Goal: Task Accomplishment & Management: Use online tool/utility

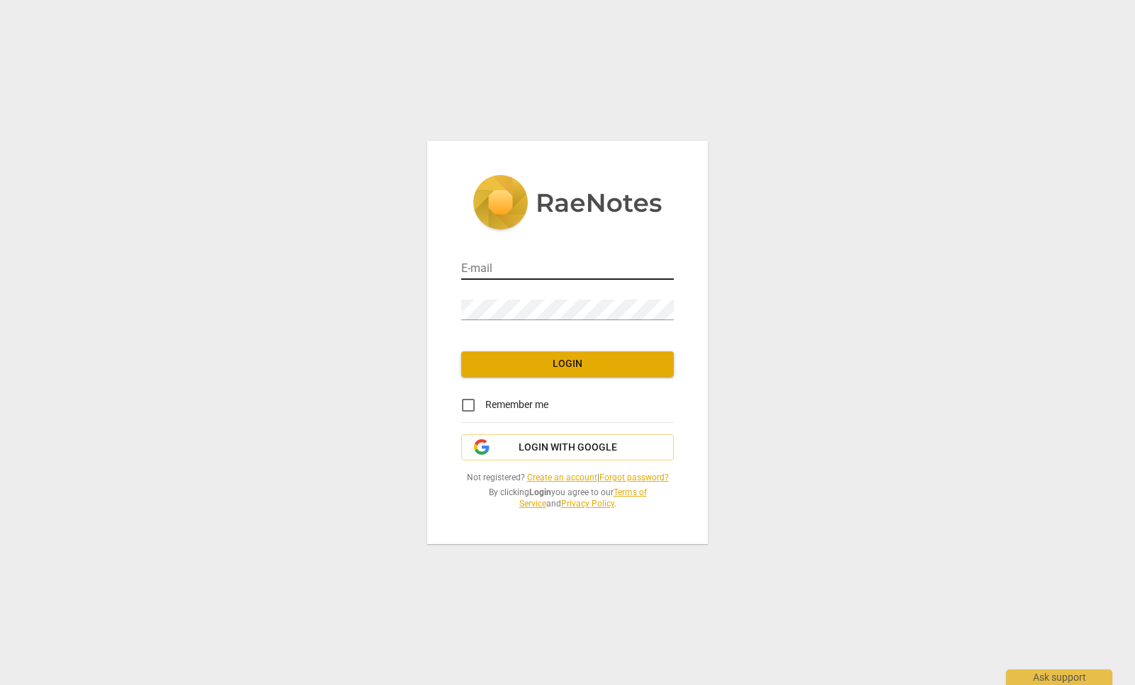
click at [546, 267] on input "email" at bounding box center [567, 269] width 212 height 21
click at [404, 324] on div "E-mail Password Login Remember me Login with Google Not registered? Create an a…" at bounding box center [567, 342] width 1135 height 685
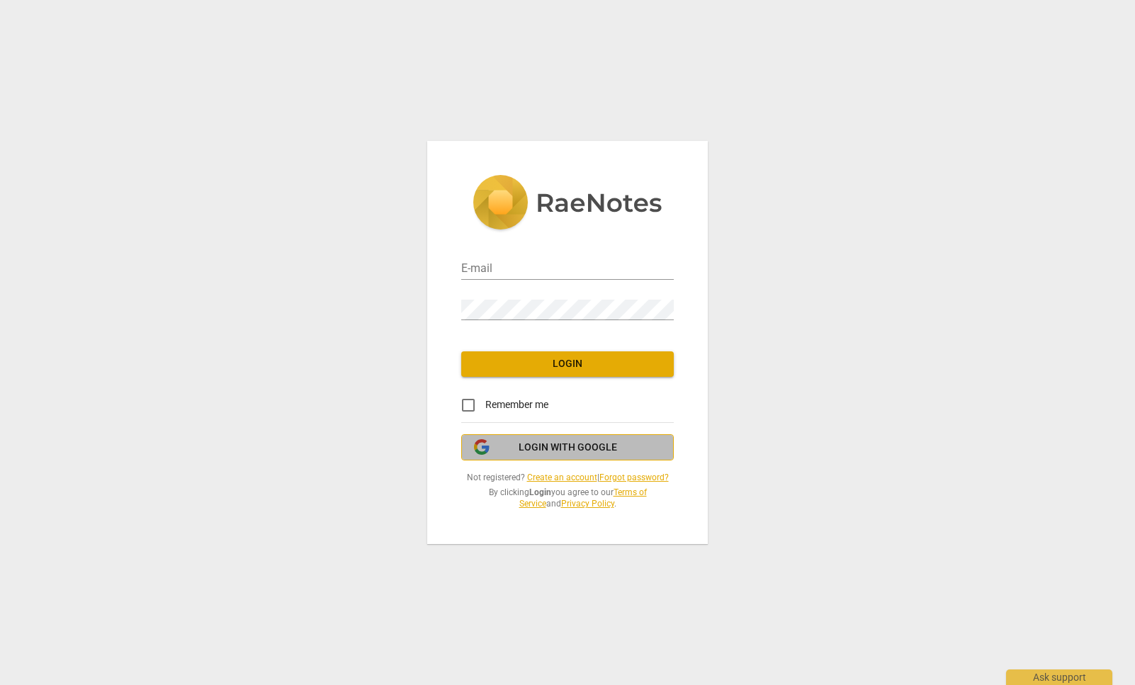
click at [528, 448] on span "Login with Google" at bounding box center [567, 448] width 98 height 14
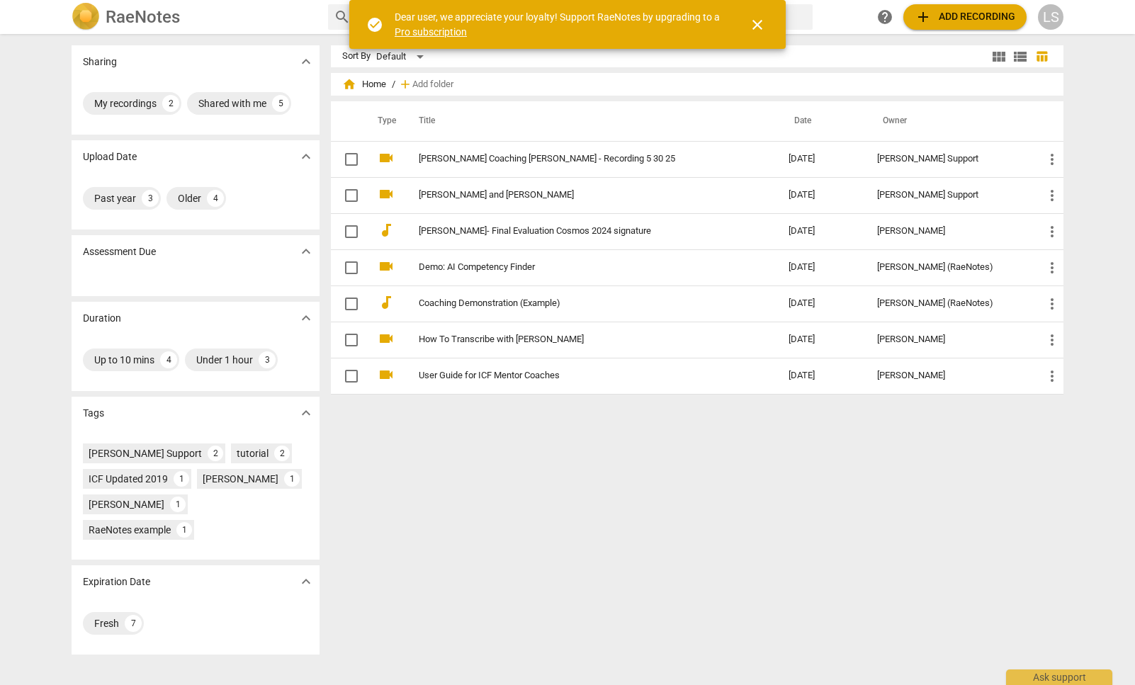
click at [1060, 19] on div "LS" at bounding box center [1050, 16] width 25 height 25
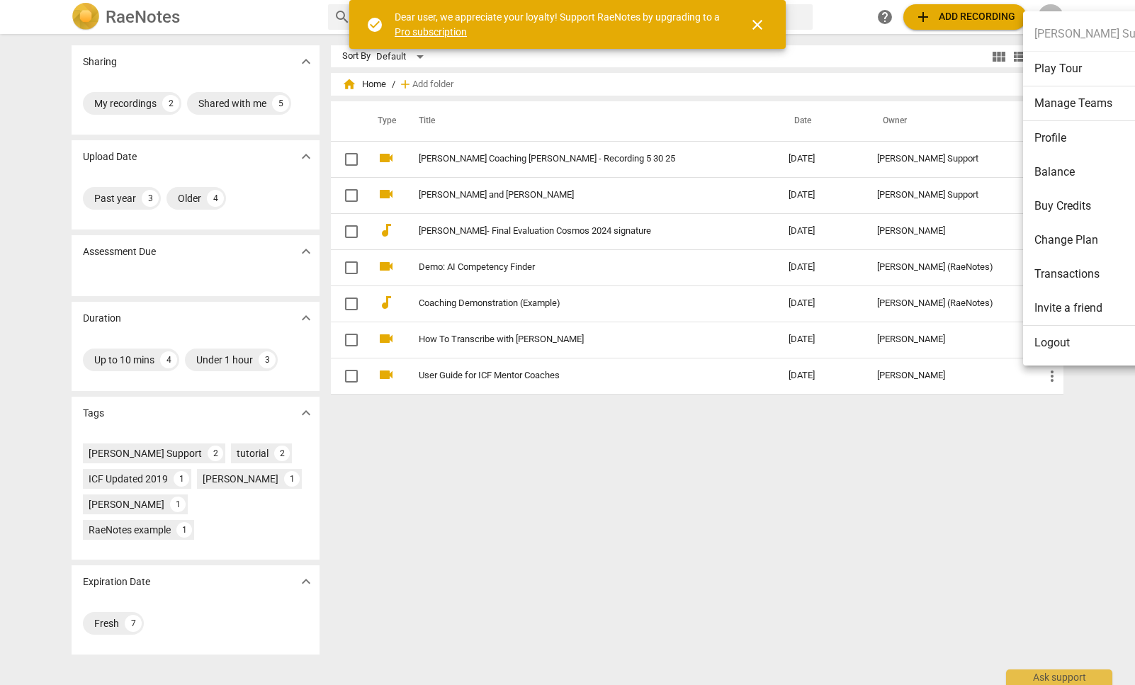
click at [1074, 186] on li "Balance" at bounding box center [1098, 172] width 150 height 34
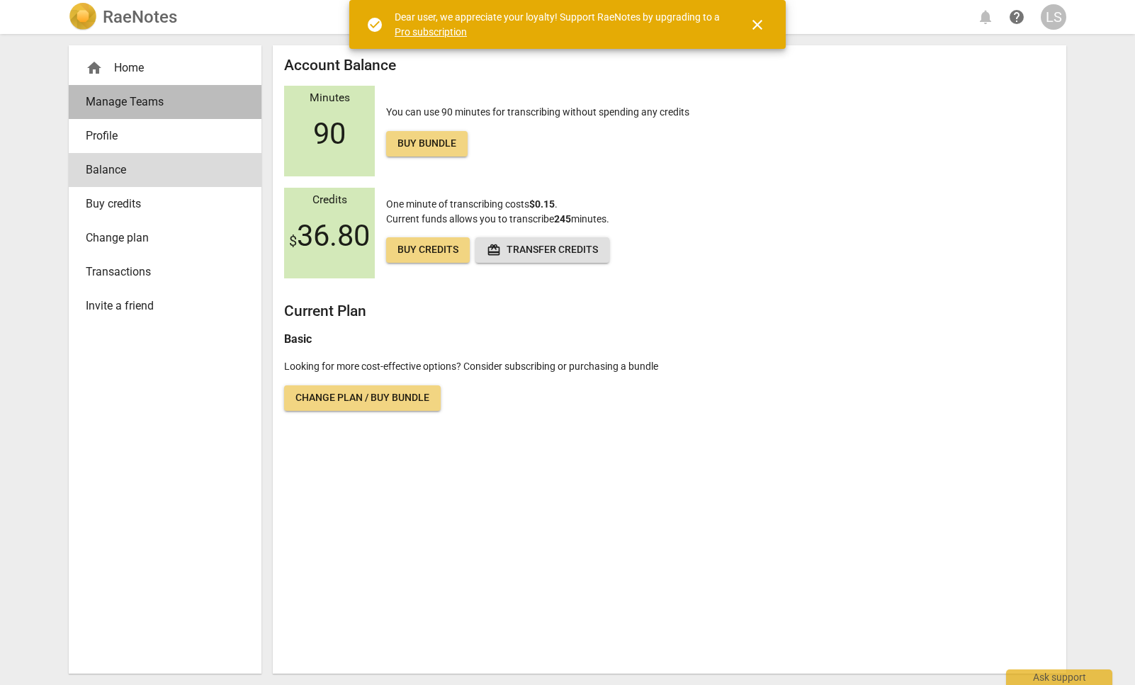
click at [139, 106] on span "Manage Teams" at bounding box center [159, 101] width 147 height 17
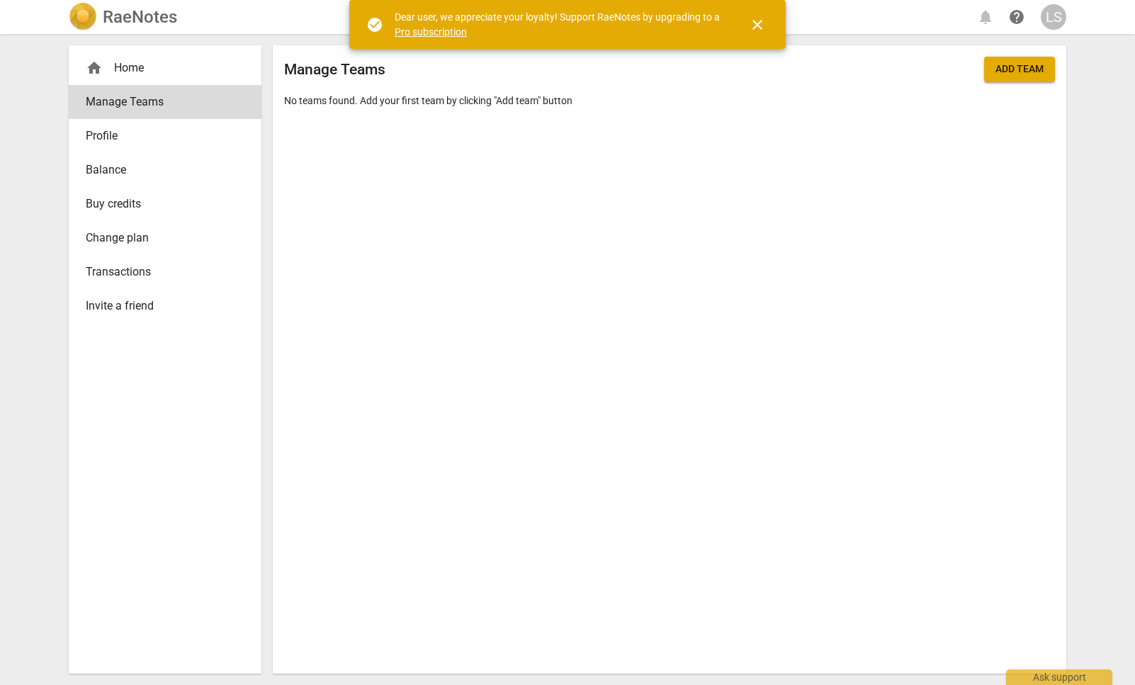
click at [153, 270] on span "Transactions" at bounding box center [159, 271] width 147 height 17
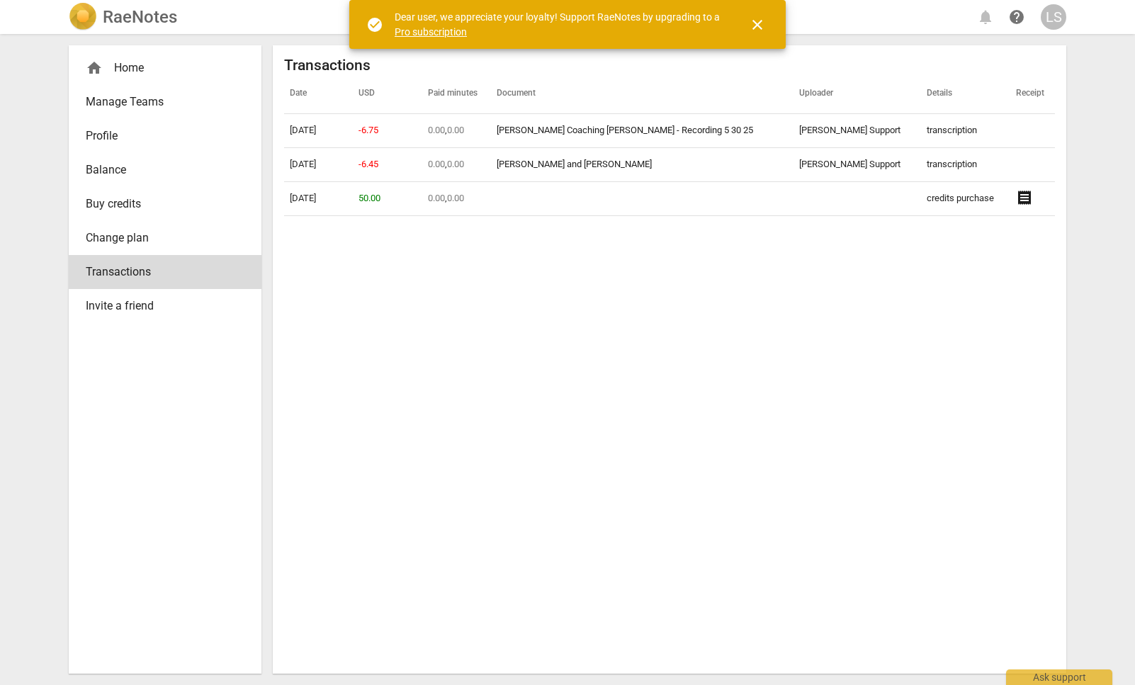
click at [149, 144] on link "Profile" at bounding box center [165, 136] width 193 height 34
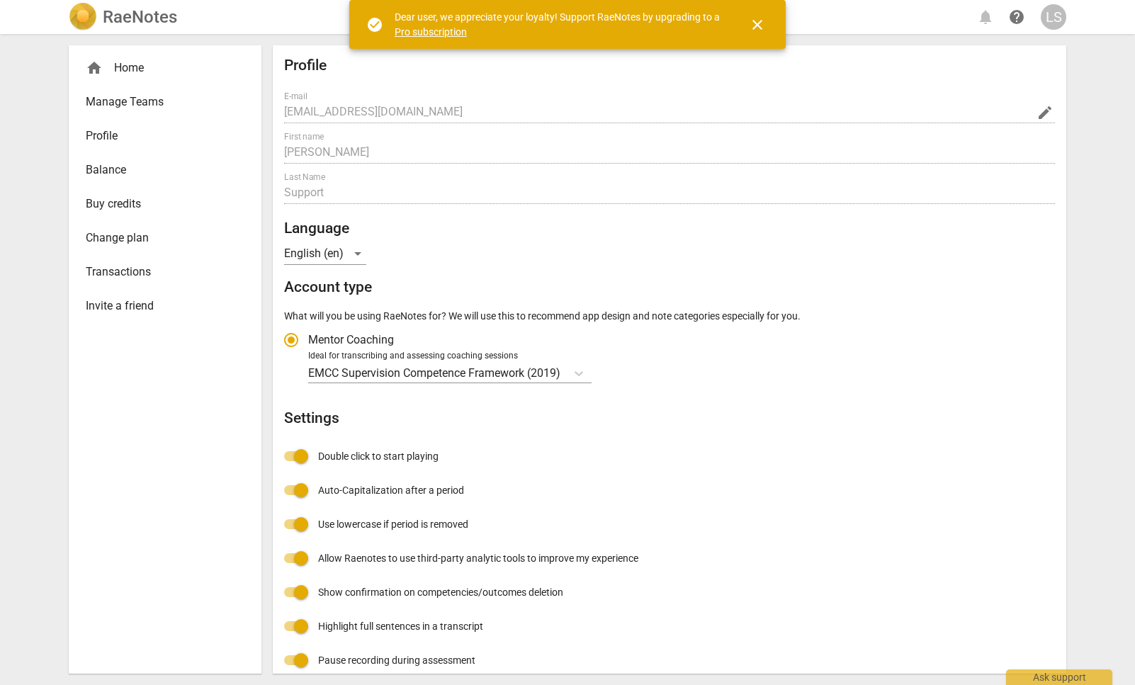
radio input "false"
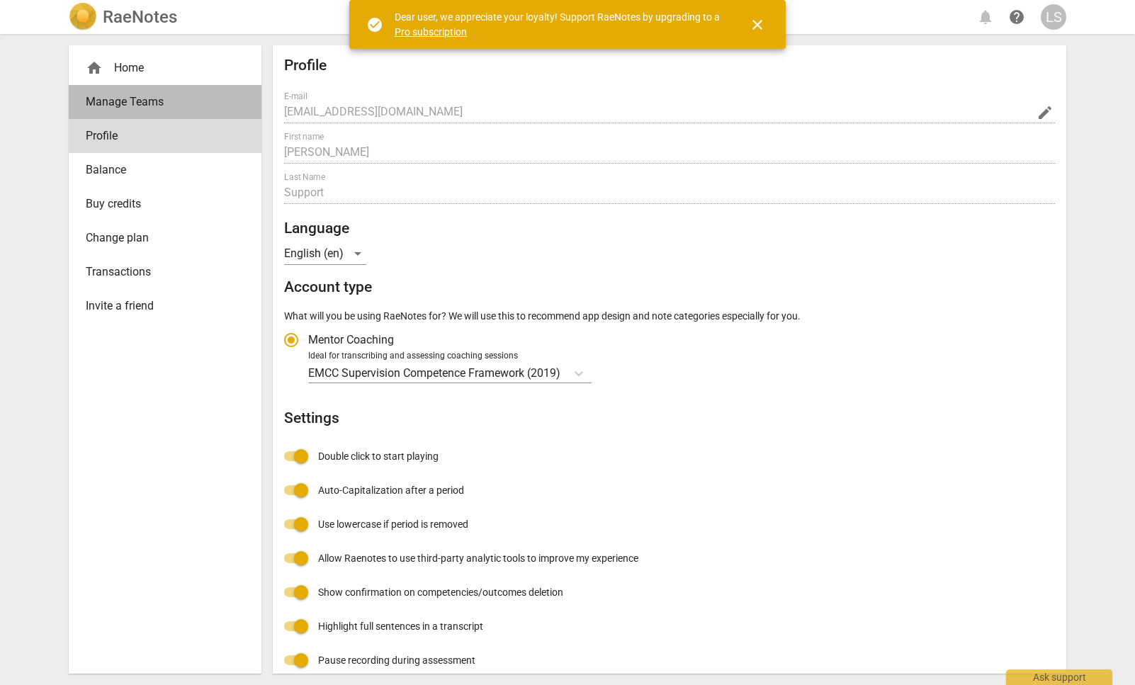
click at [161, 96] on span "Manage Teams" at bounding box center [159, 101] width 147 height 17
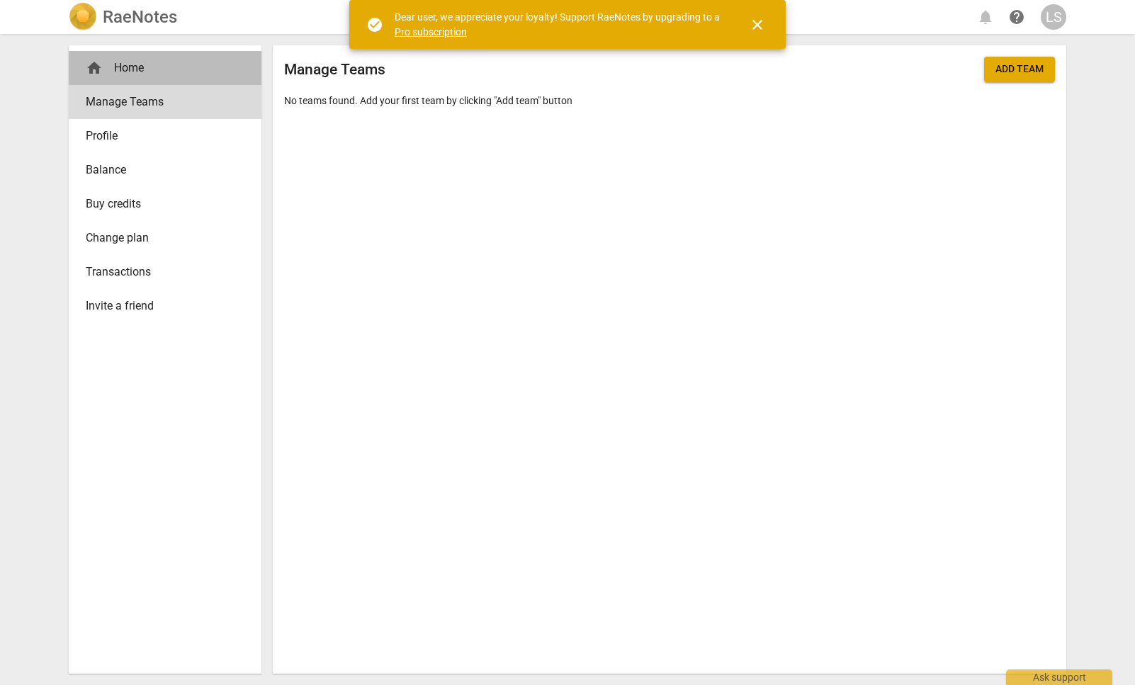
click at [161, 75] on div "home Home" at bounding box center [159, 67] width 147 height 17
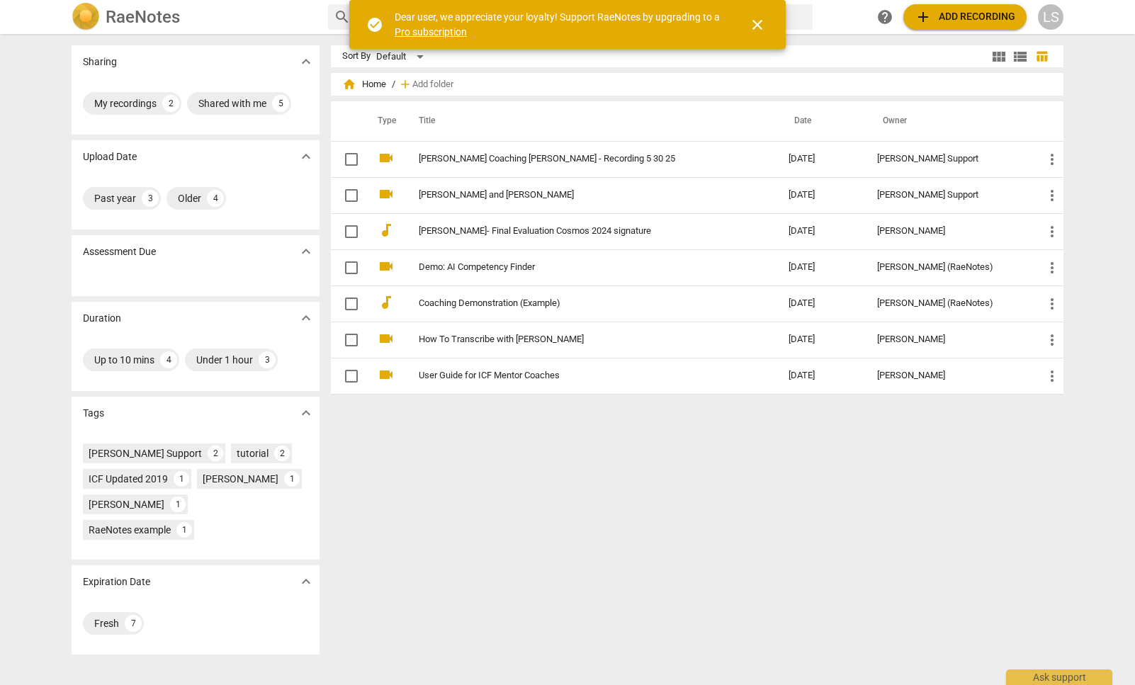
click at [1042, 19] on div "LS" at bounding box center [1050, 16] width 25 height 25
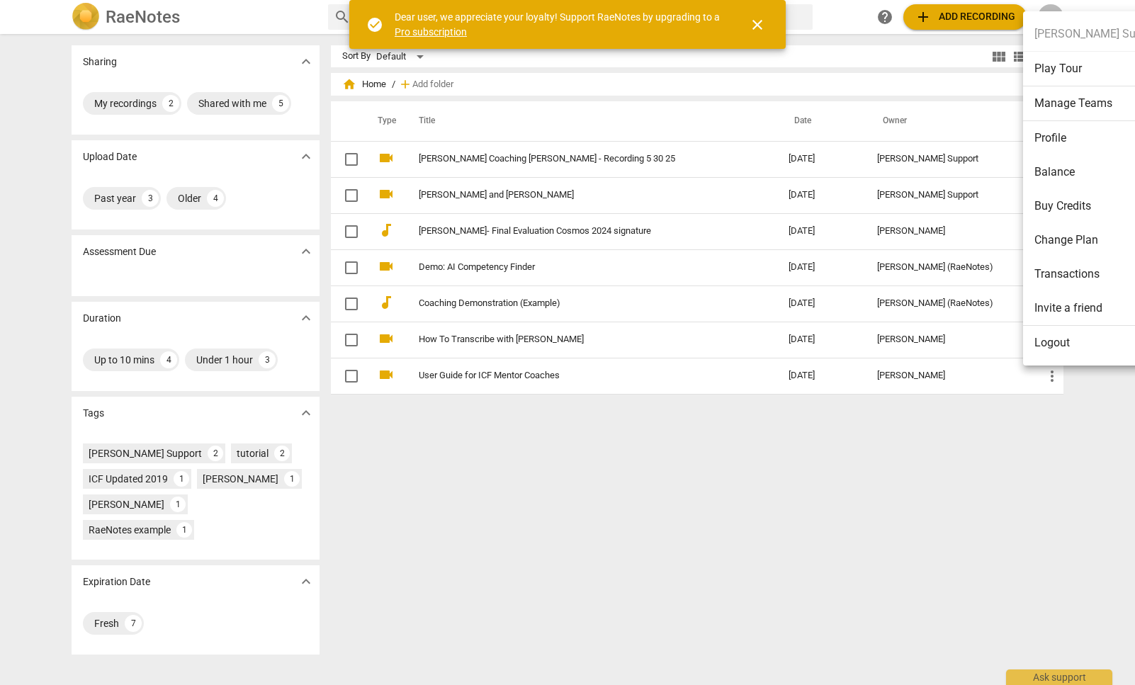
click at [1108, 99] on li "Manage Teams" at bounding box center [1098, 103] width 150 height 35
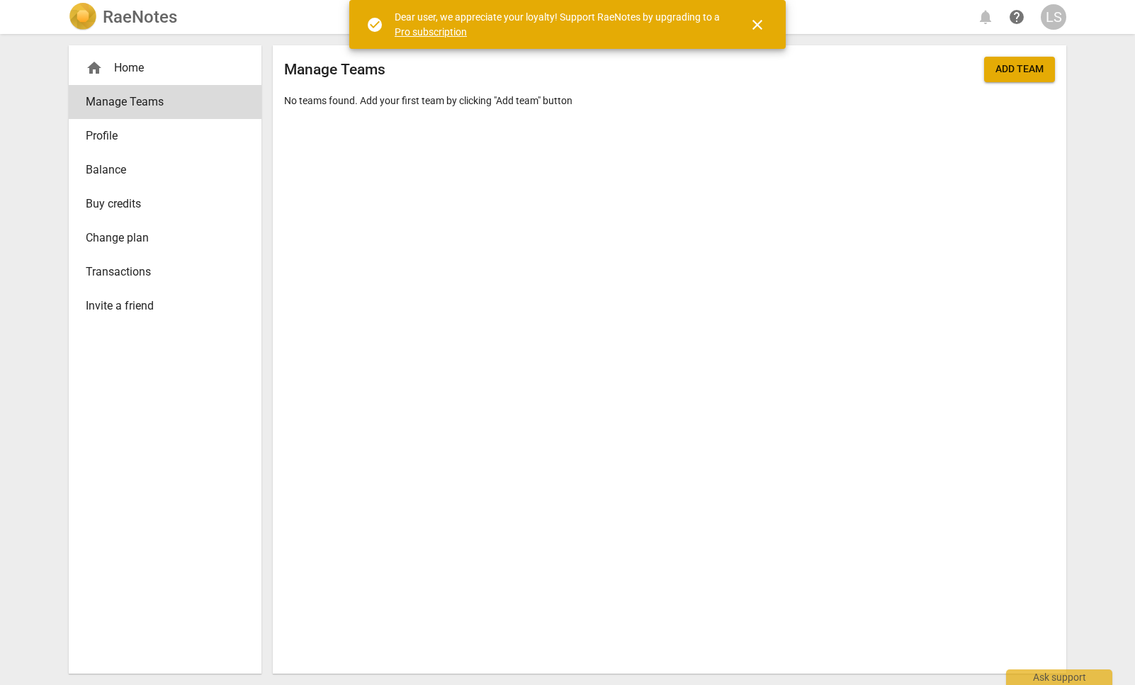
click at [130, 142] on span "Profile" at bounding box center [159, 135] width 147 height 17
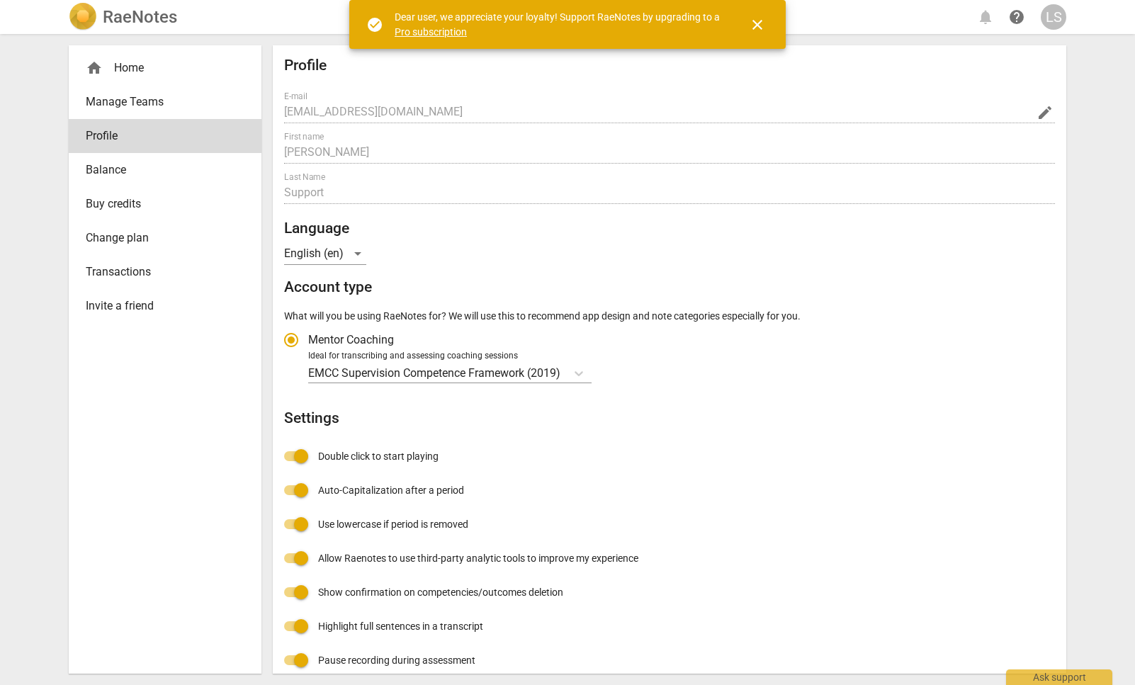
radio input "false"
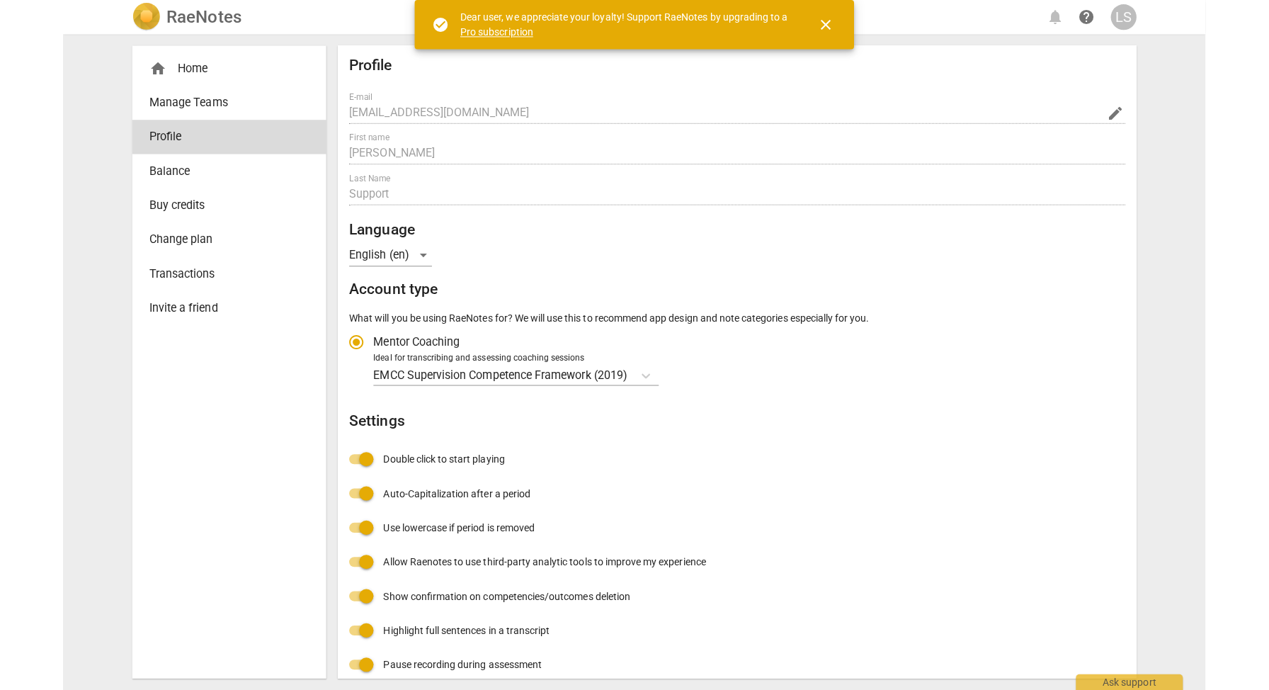
scroll to position [15, 0]
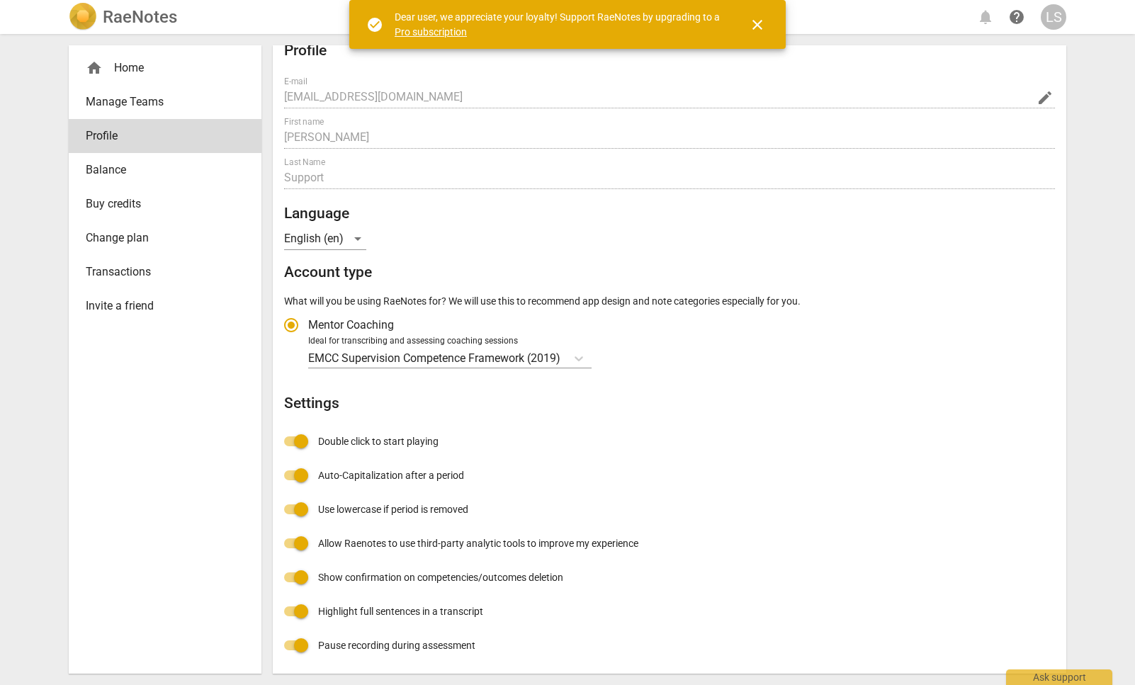
click at [149, 175] on span "Balance" at bounding box center [159, 169] width 147 height 17
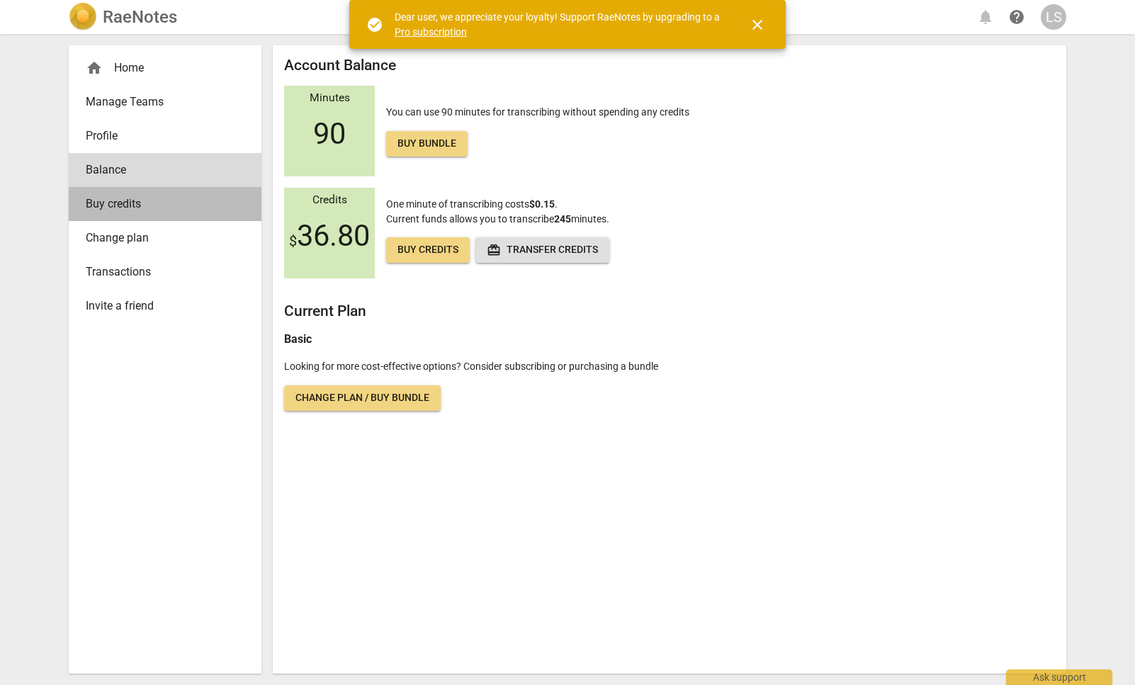
click at [153, 200] on span "Buy credits" at bounding box center [159, 203] width 147 height 17
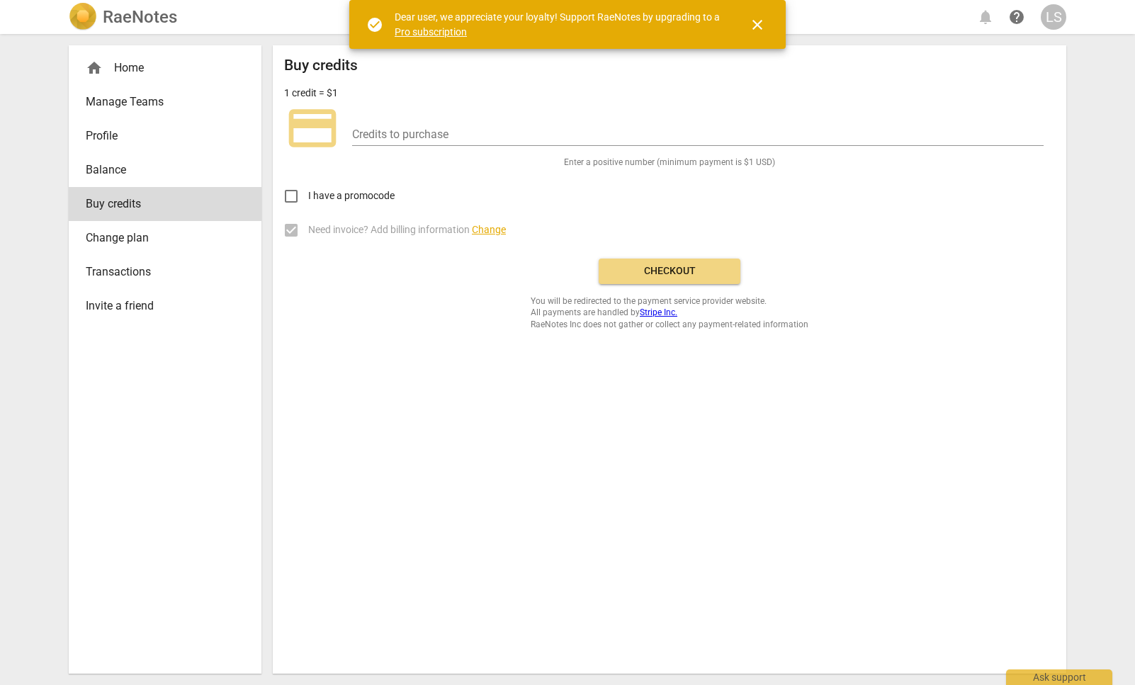
click at [159, 241] on span "Change plan" at bounding box center [159, 237] width 147 height 17
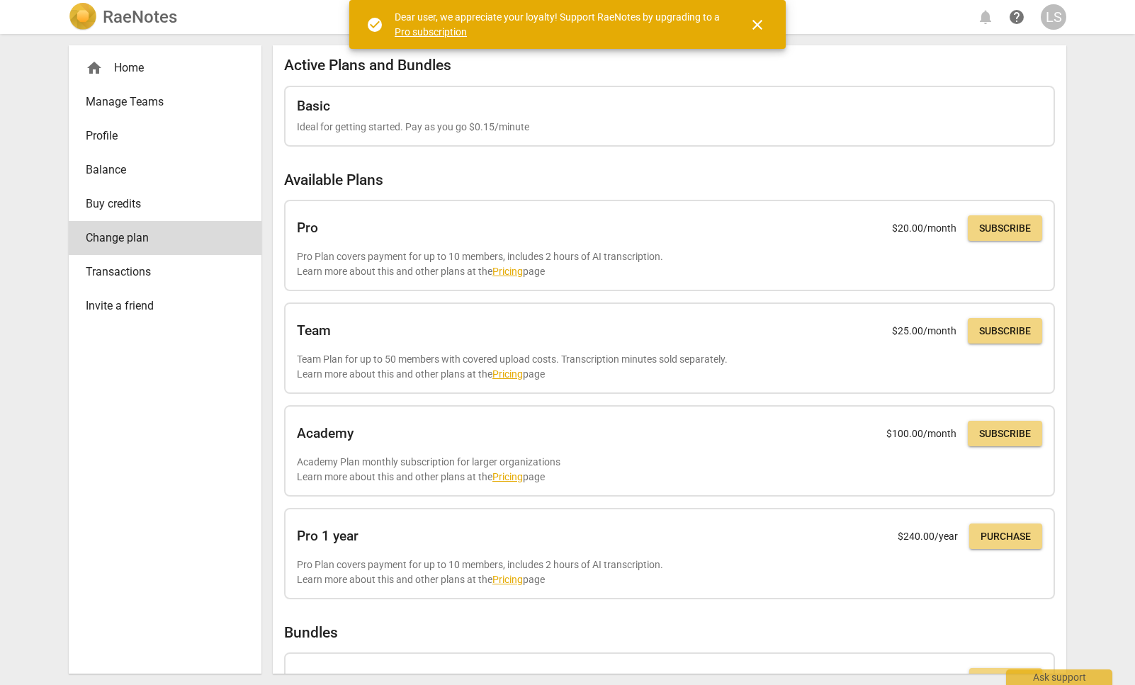
click at [162, 277] on span "Transactions" at bounding box center [159, 271] width 147 height 17
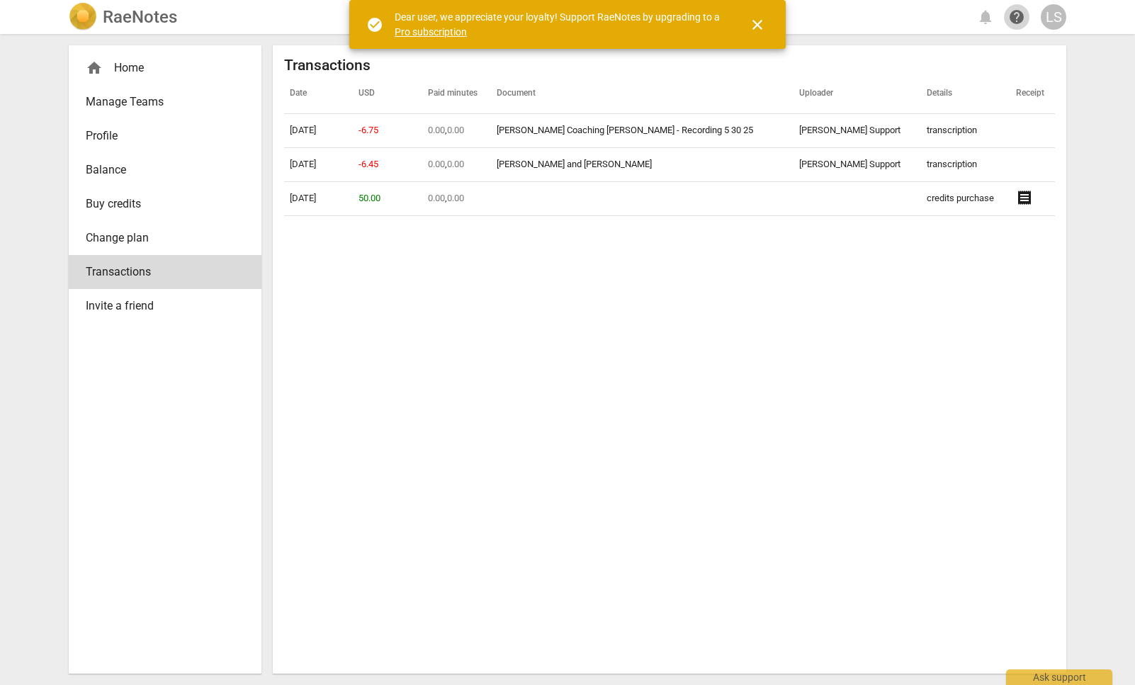
click at [1013, 20] on span "help" at bounding box center [1016, 16] width 17 height 17
click at [142, 71] on div "home Home" at bounding box center [159, 67] width 147 height 17
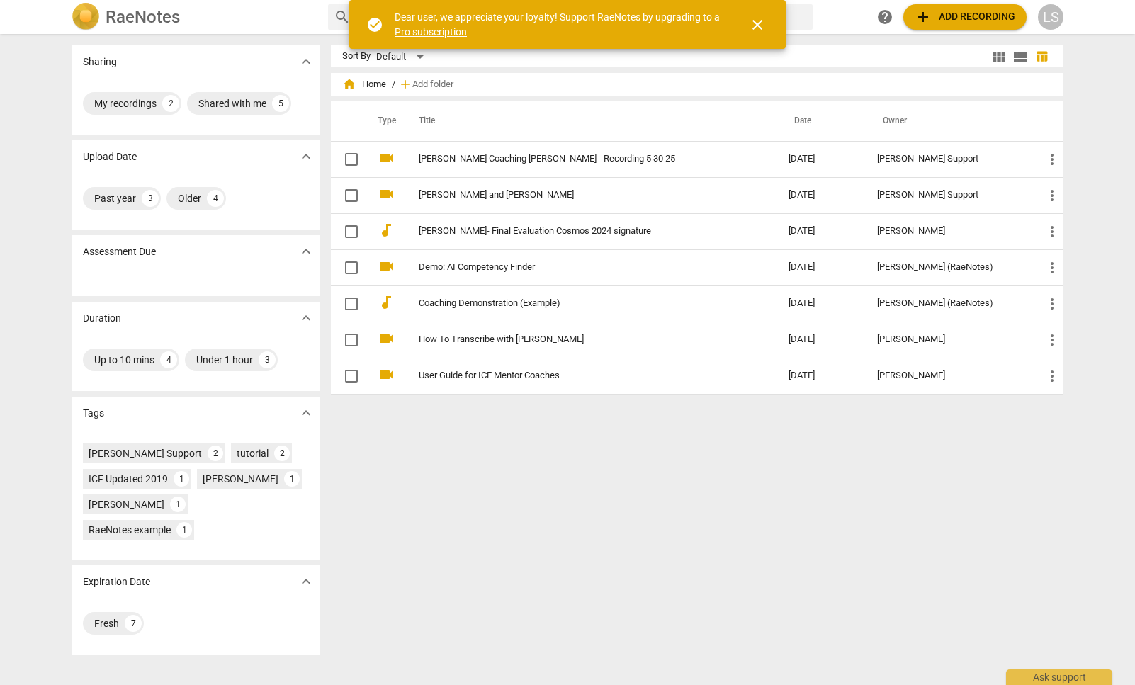
click at [1051, 20] on div "LS" at bounding box center [1050, 16] width 25 height 25
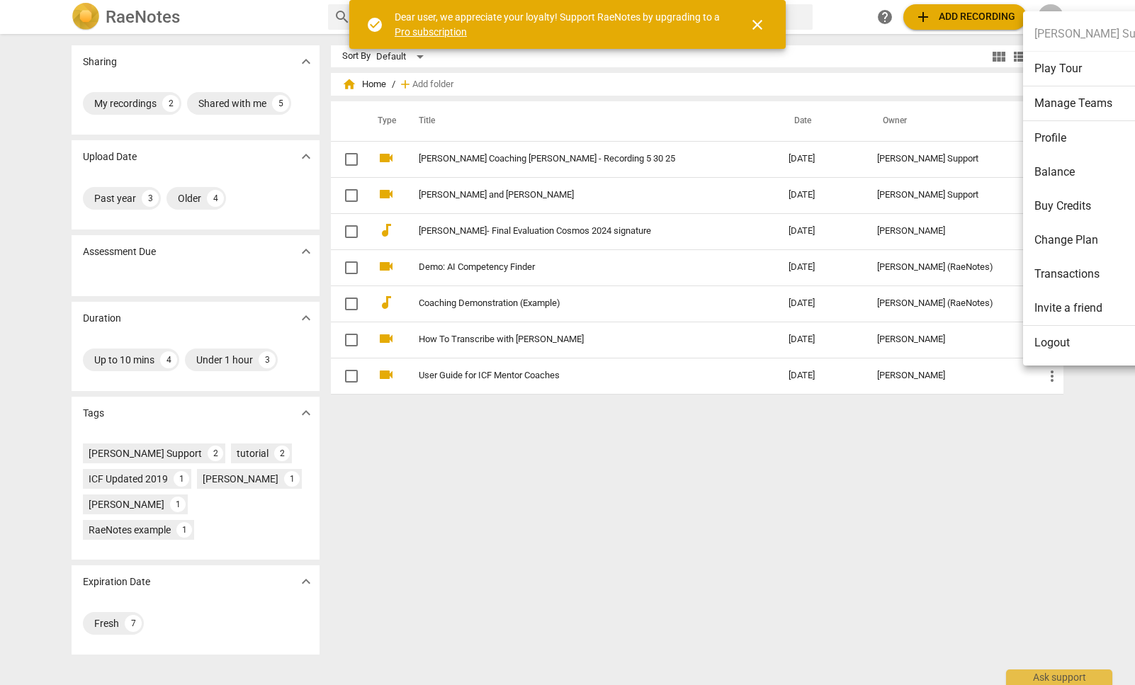
click at [930, 370] on div at bounding box center [567, 342] width 1135 height 685
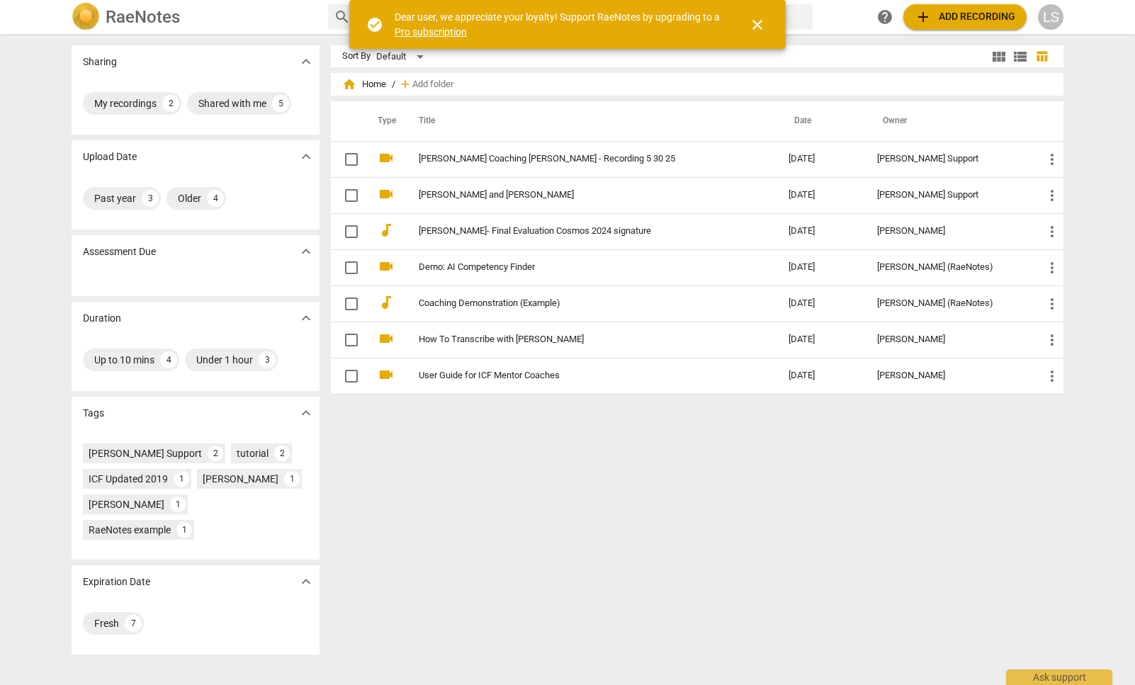
click at [1046, 12] on div "LS" at bounding box center [1050, 16] width 25 height 25
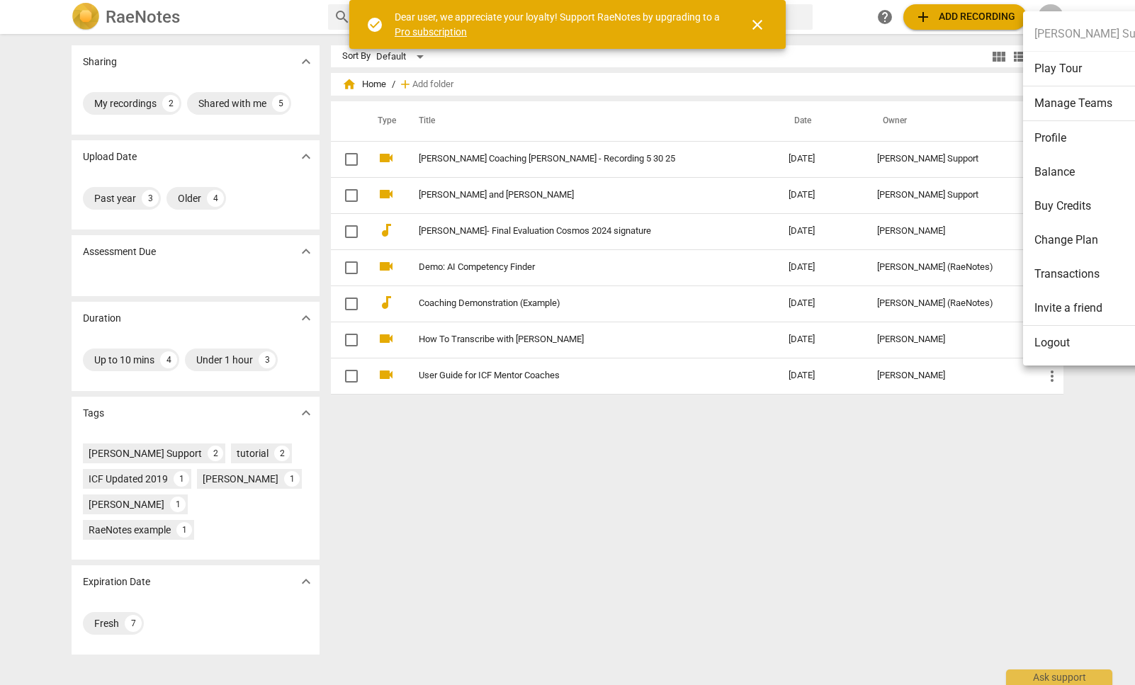
click at [1064, 104] on li "Manage Teams" at bounding box center [1098, 103] width 150 height 35
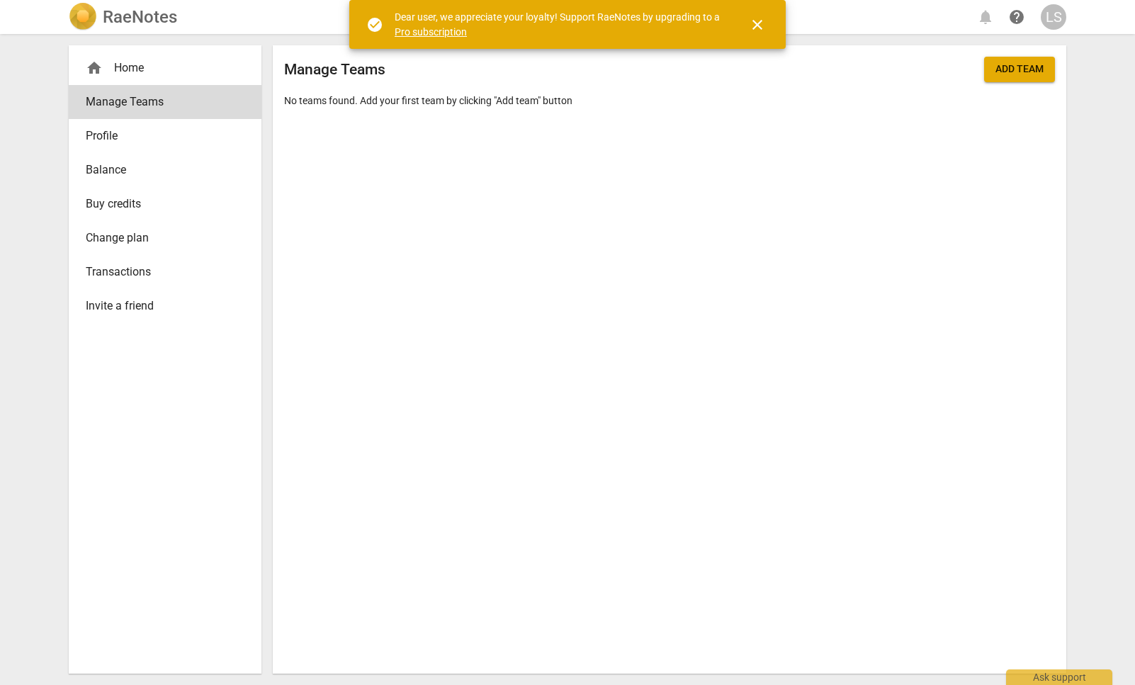
click at [464, 95] on p "No teams found. Add your first team by clicking "Add team" button" at bounding box center [669, 100] width 771 height 15
click at [360, 113] on div "Manage Teams Add team No teams found. Add your first team by clicking "Add team…" at bounding box center [669, 359] width 793 height 628
click at [758, 23] on span "close" at bounding box center [757, 24] width 17 height 17
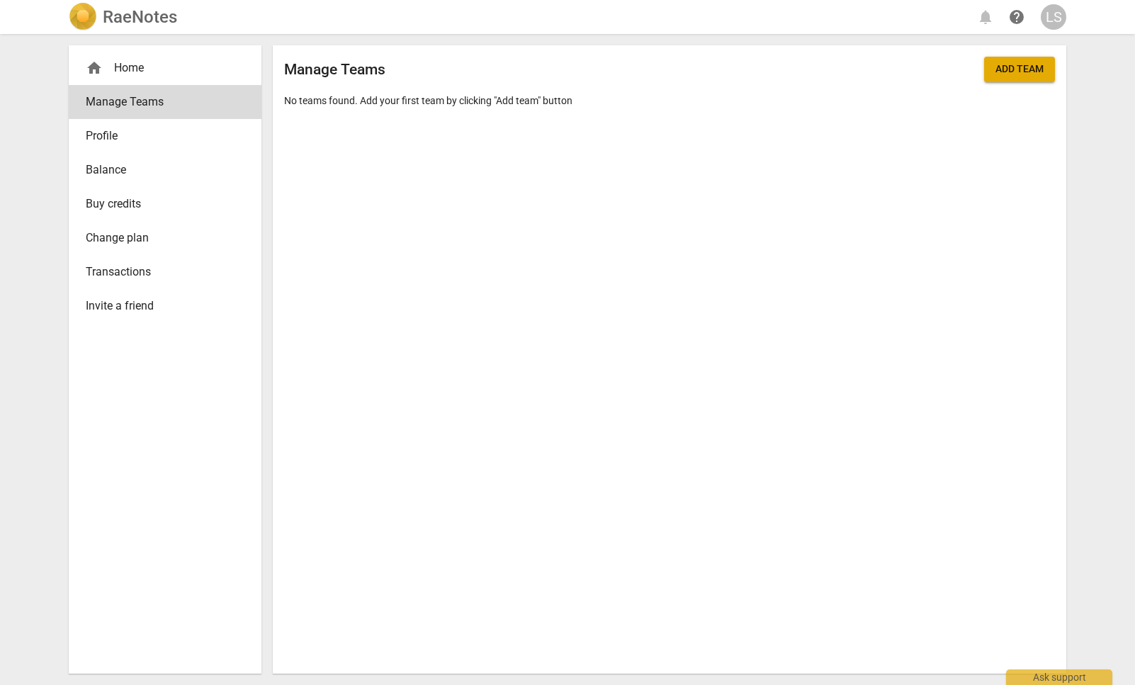
click at [176, 136] on span "Profile" at bounding box center [159, 135] width 147 height 17
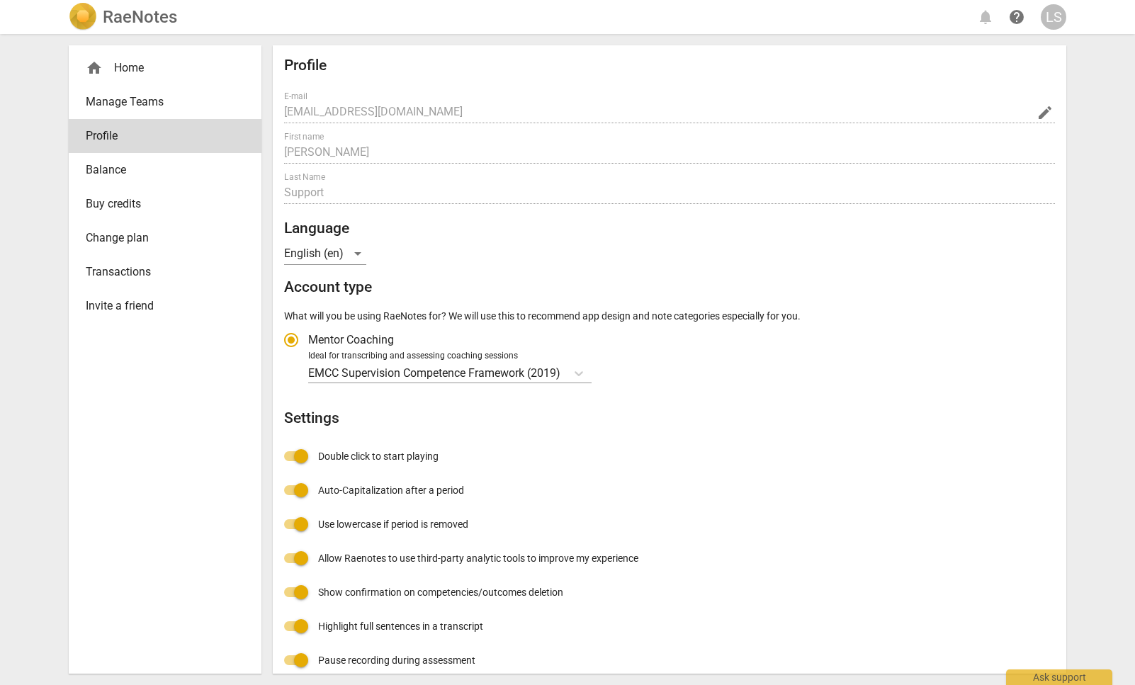
click at [174, 165] on span "Balance" at bounding box center [159, 169] width 147 height 17
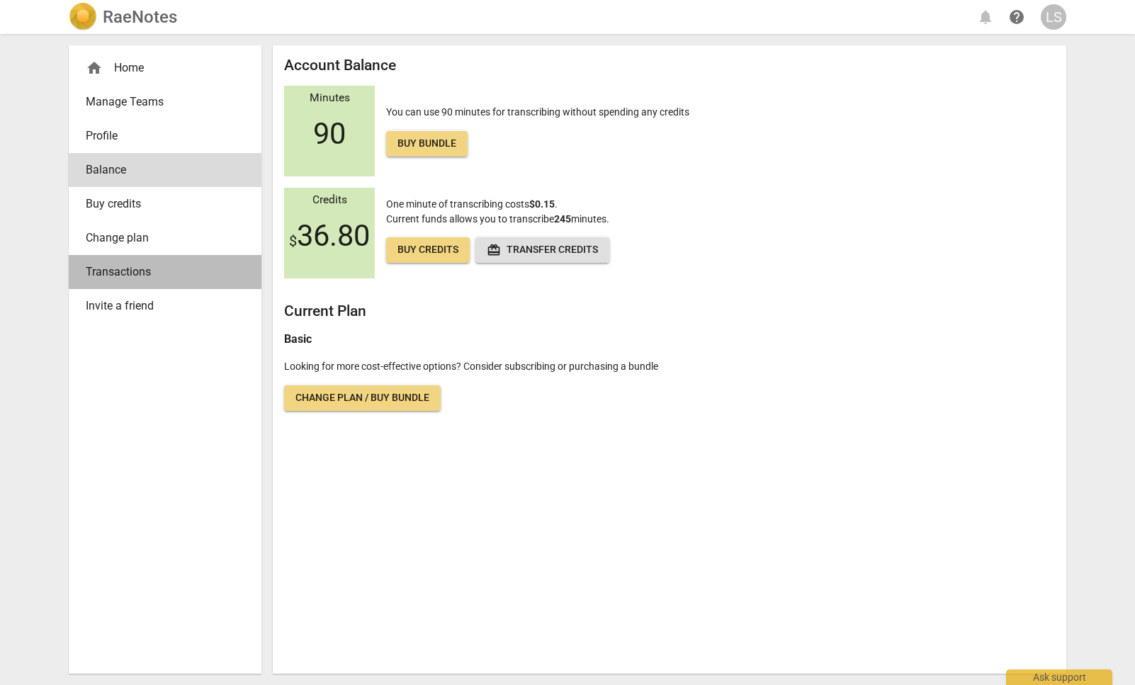
click at [165, 276] on span "Transactions" at bounding box center [159, 271] width 147 height 17
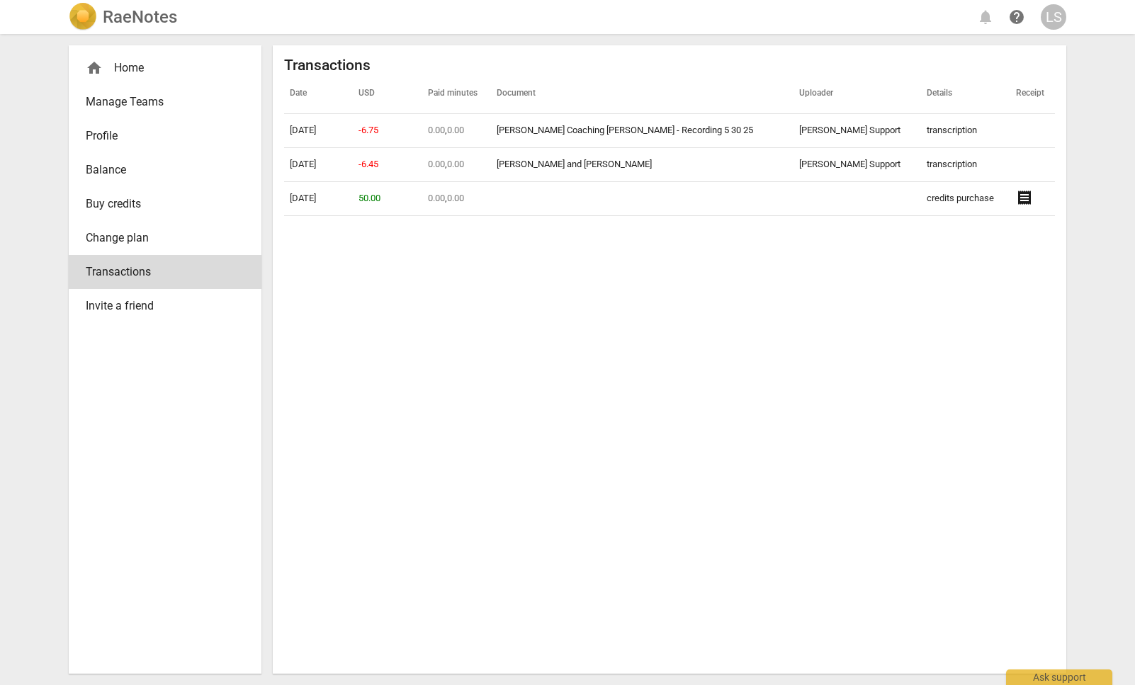
click at [159, 245] on span "Change plan" at bounding box center [159, 237] width 147 height 17
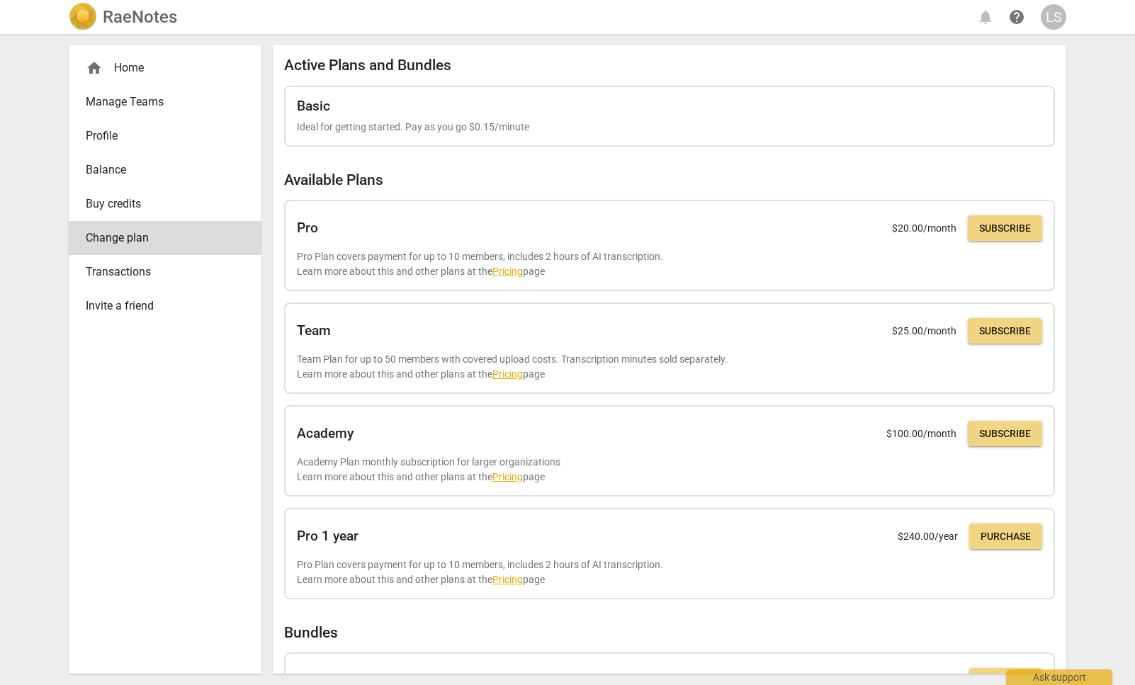
click at [159, 209] on span "Buy credits" at bounding box center [159, 203] width 147 height 17
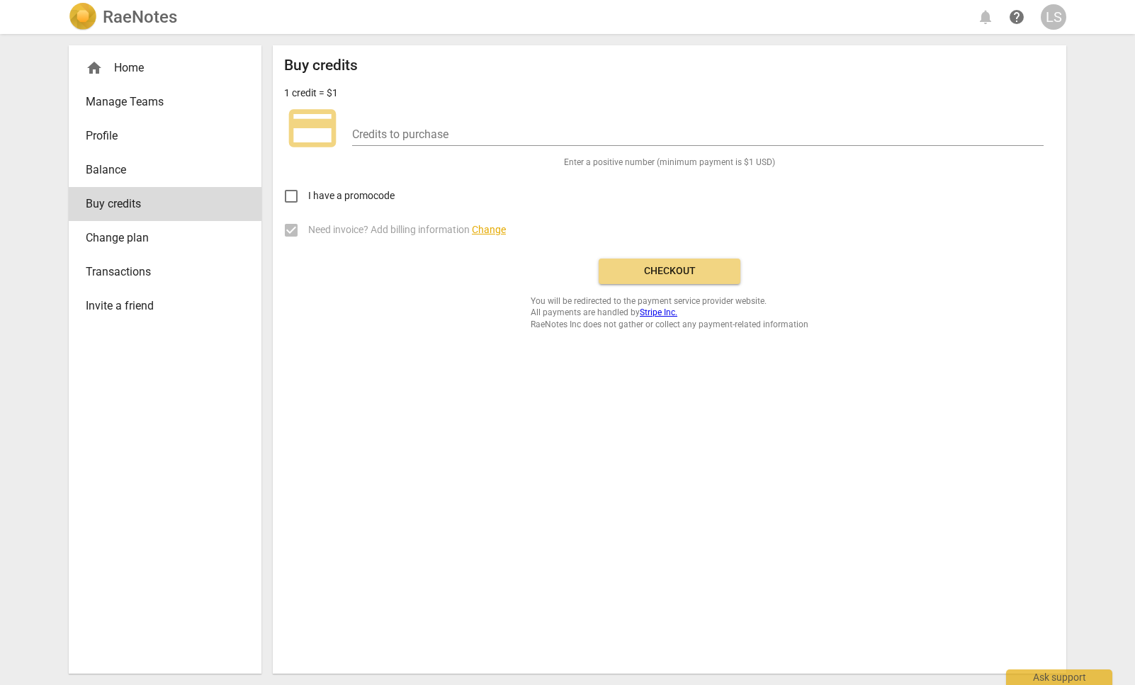
click at [152, 169] on span "Balance" at bounding box center [159, 169] width 147 height 17
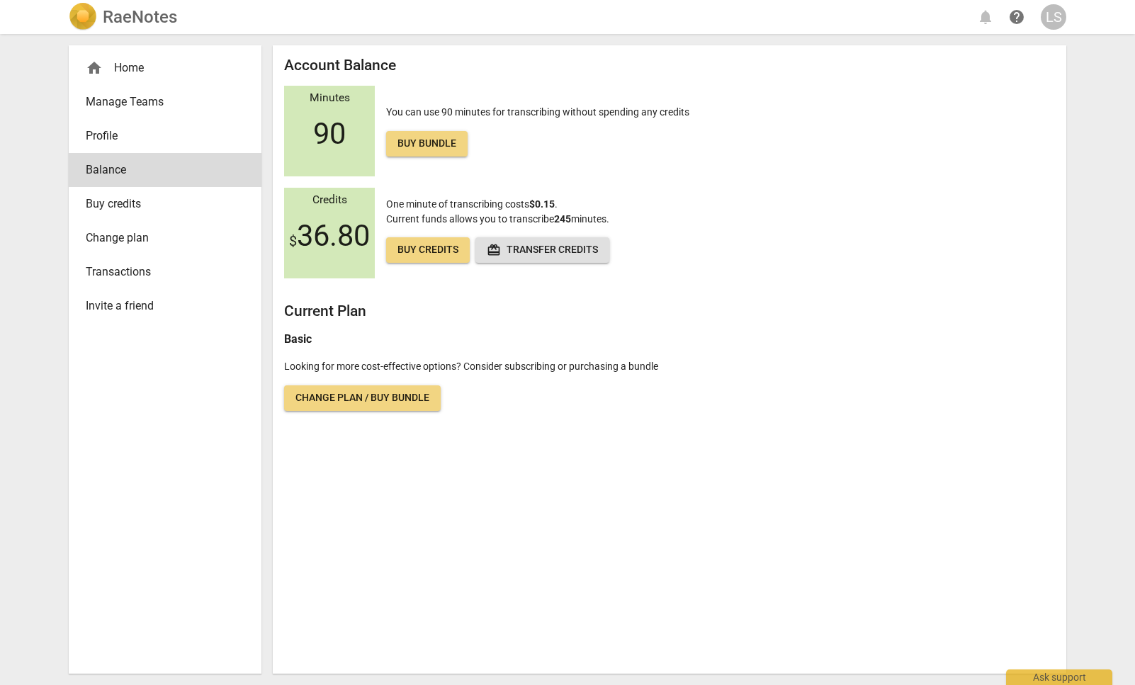
click at [148, 133] on span "Profile" at bounding box center [159, 135] width 147 height 17
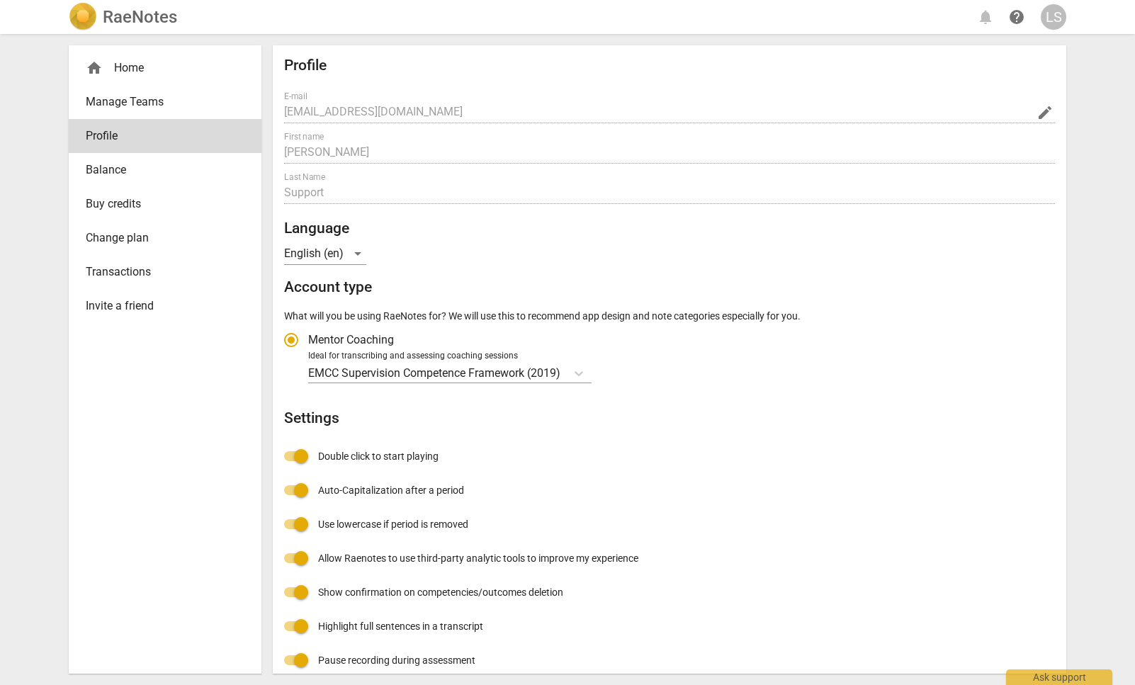
click at [150, 94] on span "Manage Teams" at bounding box center [159, 101] width 147 height 17
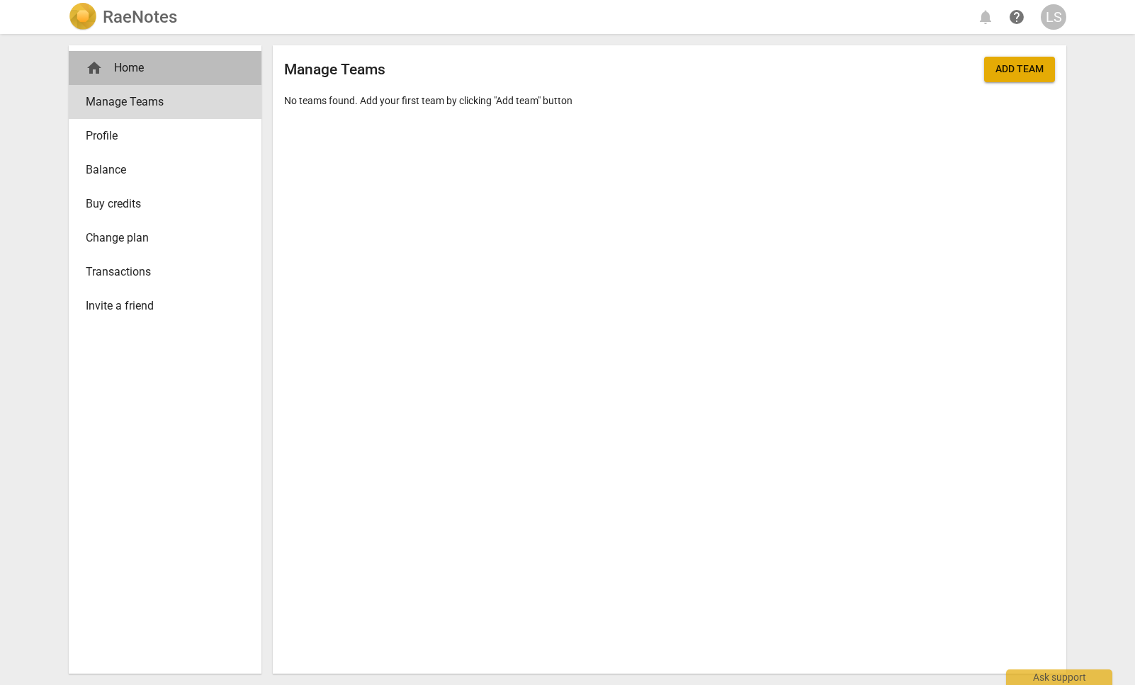
click at [156, 59] on div "home Home" at bounding box center [165, 68] width 193 height 34
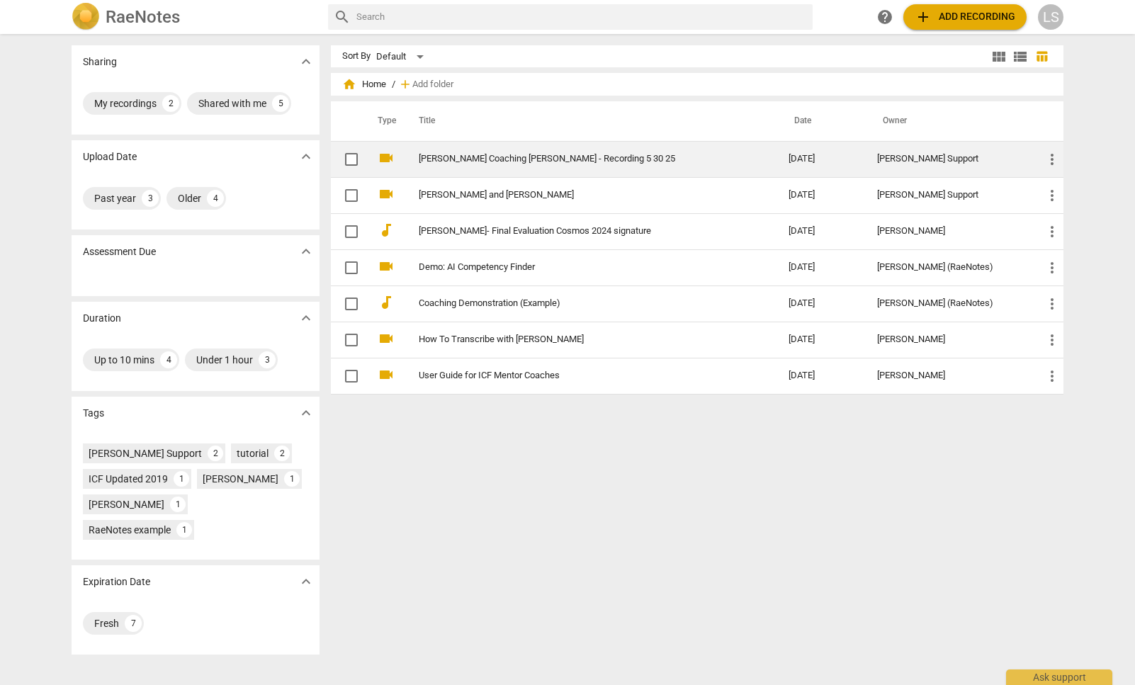
click at [1045, 155] on span "more_vert" at bounding box center [1051, 159] width 17 height 17
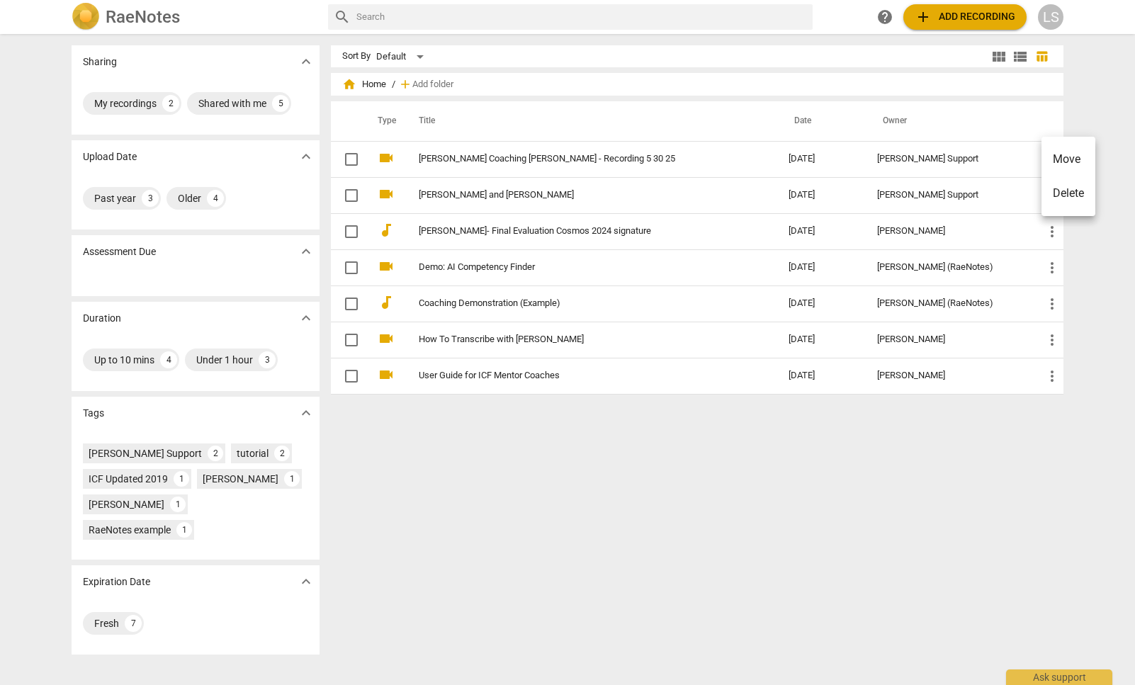
click at [936, 172] on div at bounding box center [567, 342] width 1135 height 685
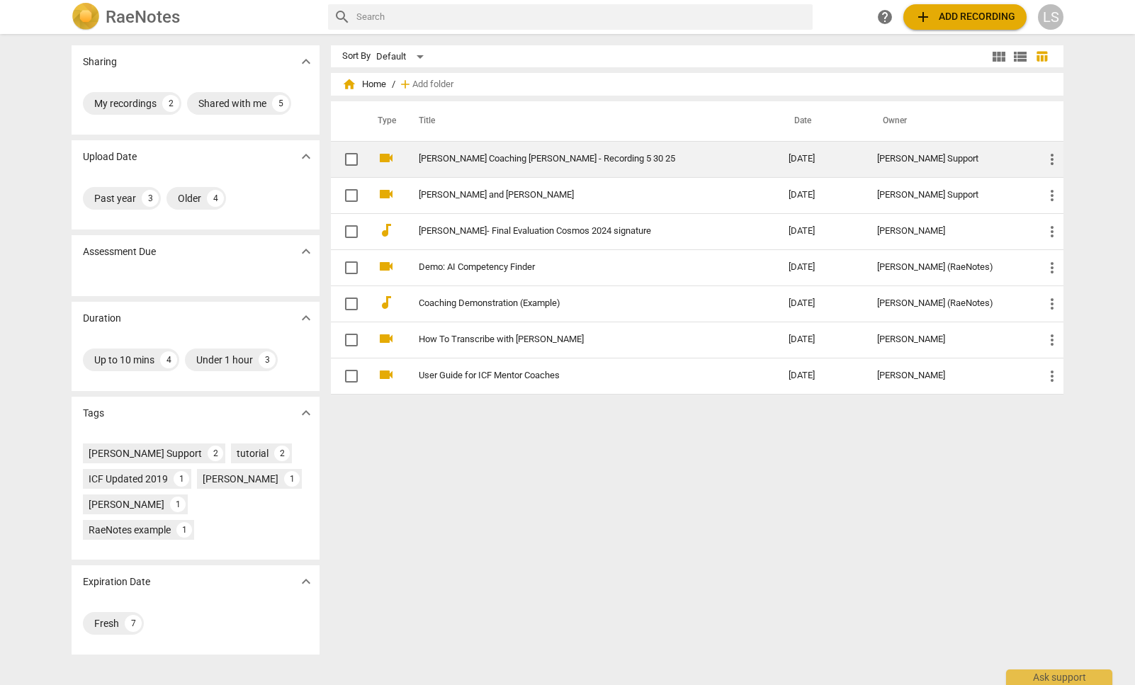
click at [936, 161] on div "[PERSON_NAME] Support" at bounding box center [949, 159] width 144 height 11
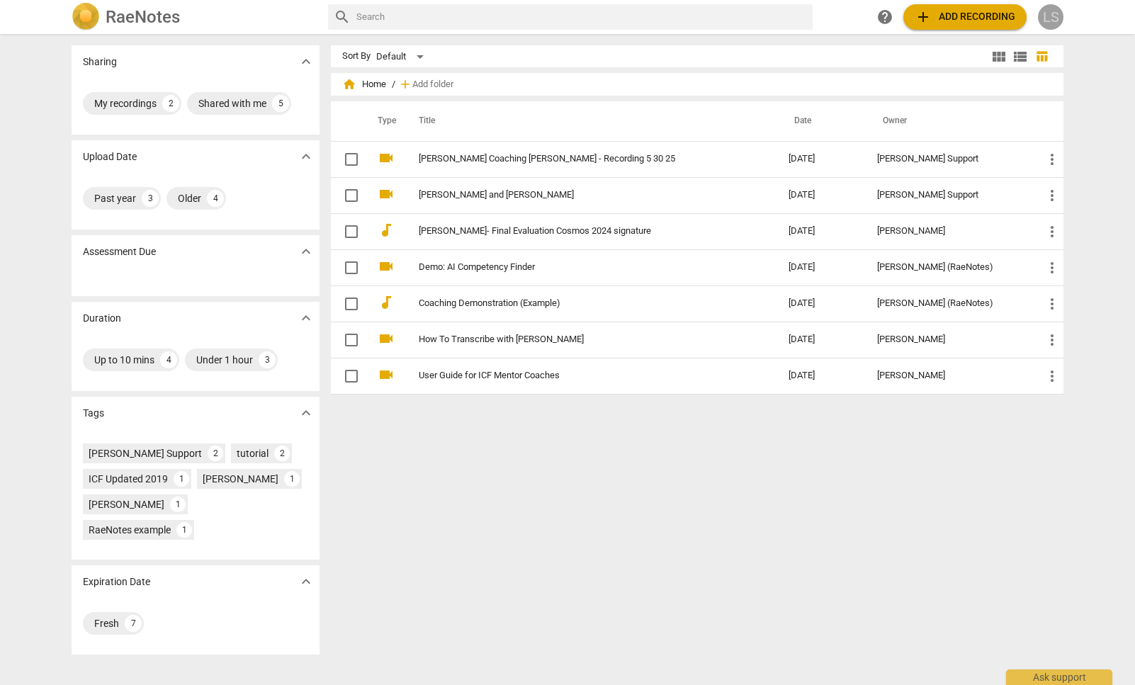
click at [1041, 11] on div "LS" at bounding box center [1050, 16] width 25 height 25
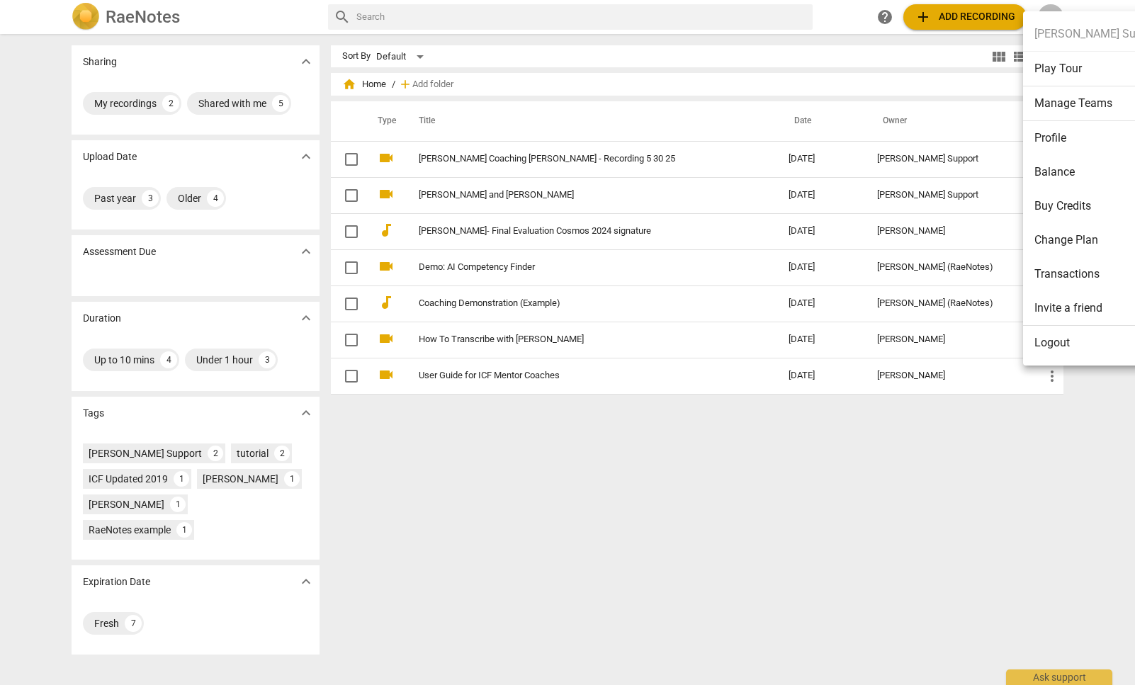
click at [1063, 30] on ul "[PERSON_NAME] Support Play Tour Manage Teams Profile Balance Buy Credits Change…" at bounding box center [1098, 188] width 150 height 354
click at [1064, 268] on li "Transactions" at bounding box center [1098, 274] width 150 height 34
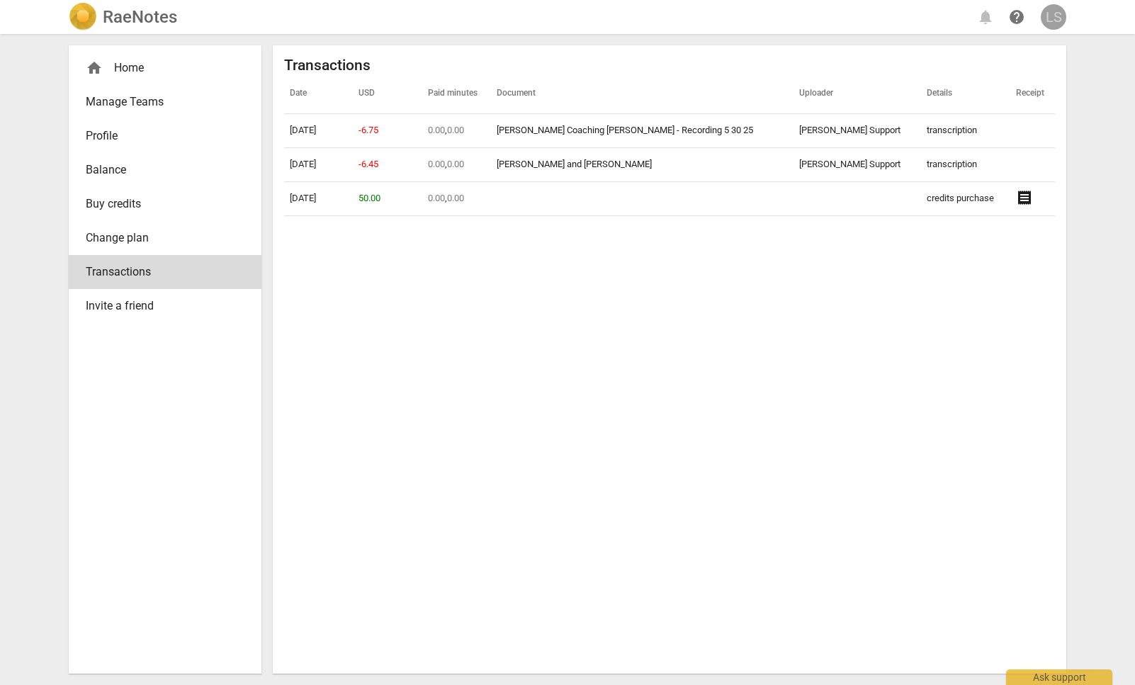
click at [1055, 14] on div "LS" at bounding box center [1052, 16] width 25 height 25
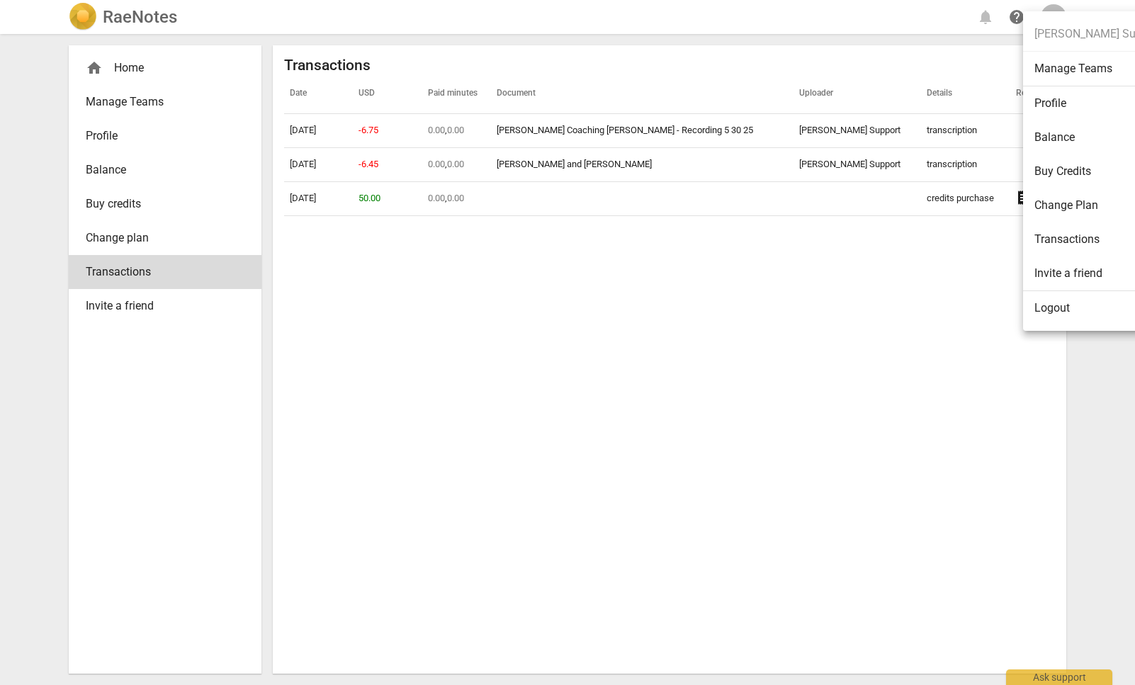
click at [167, 130] on div at bounding box center [567, 342] width 1135 height 685
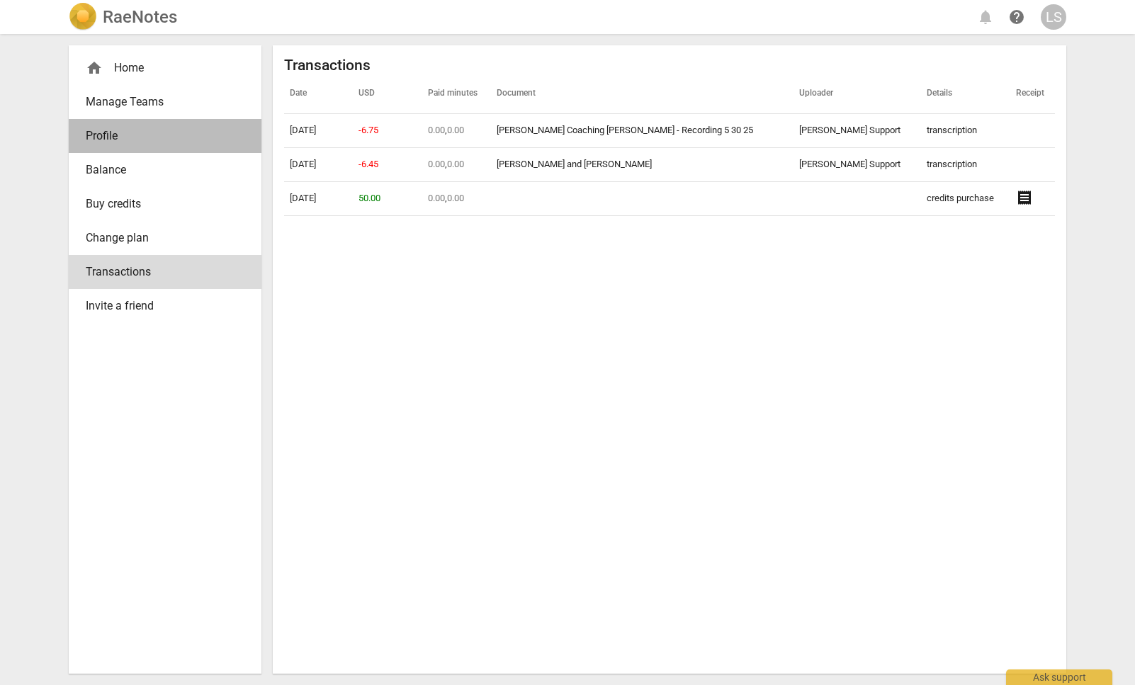
click at [109, 132] on span "Profile" at bounding box center [159, 135] width 147 height 17
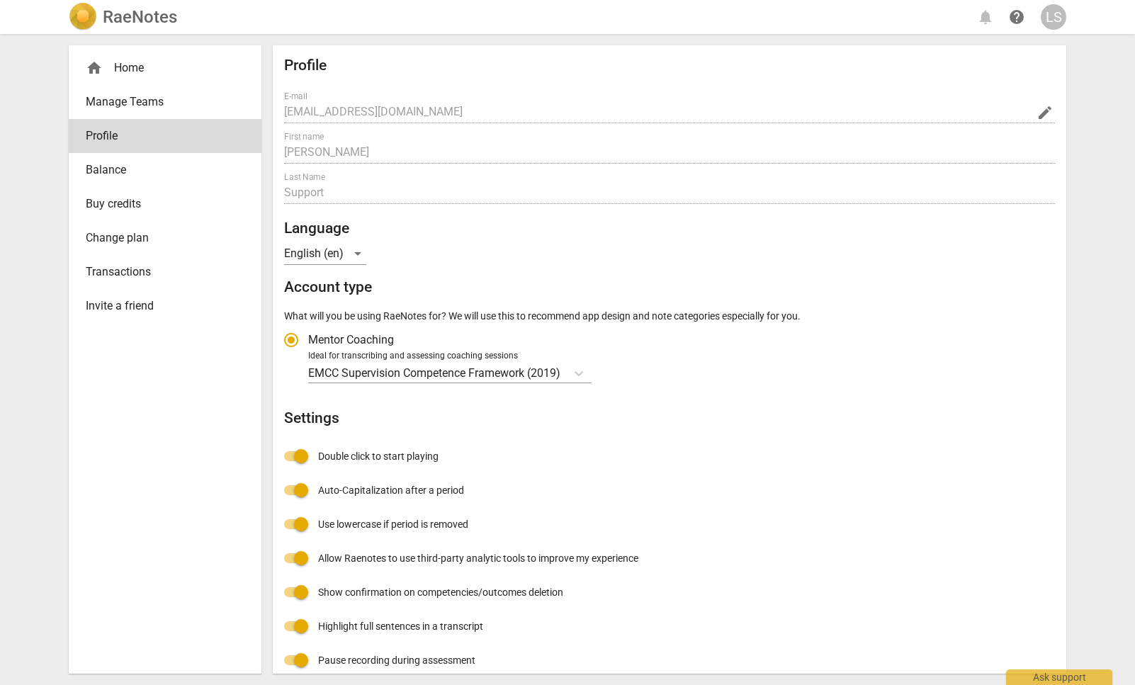
radio input "false"
click at [165, 212] on span "Buy credits" at bounding box center [159, 203] width 147 height 17
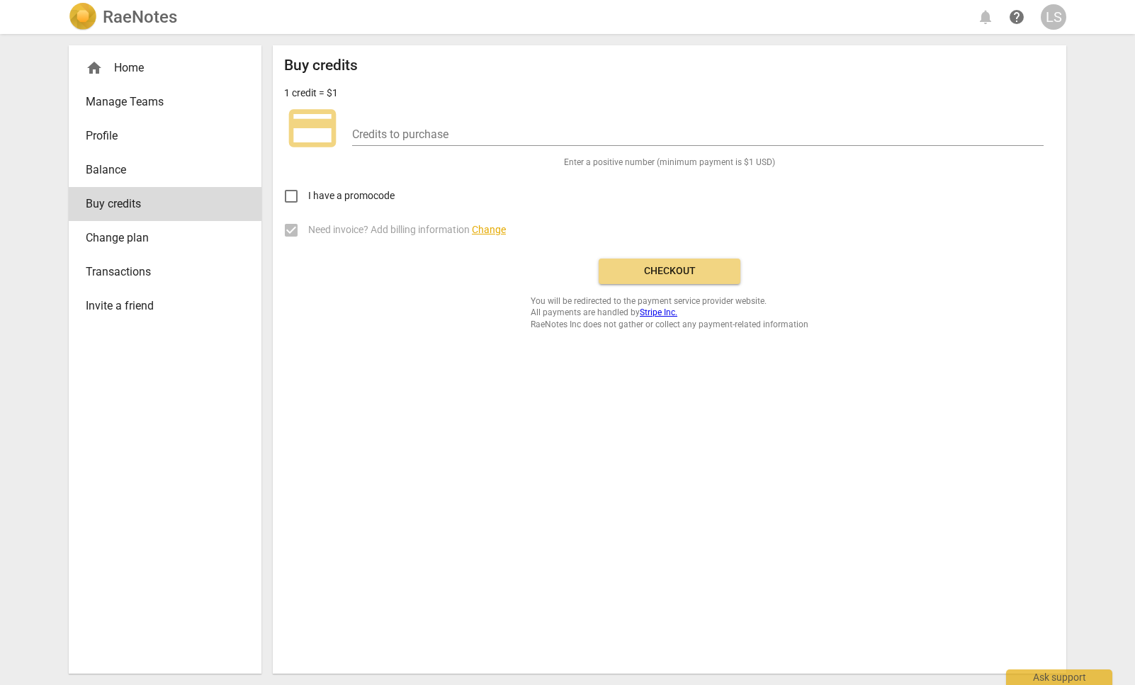
click at [162, 243] on span "Change plan" at bounding box center [159, 237] width 147 height 17
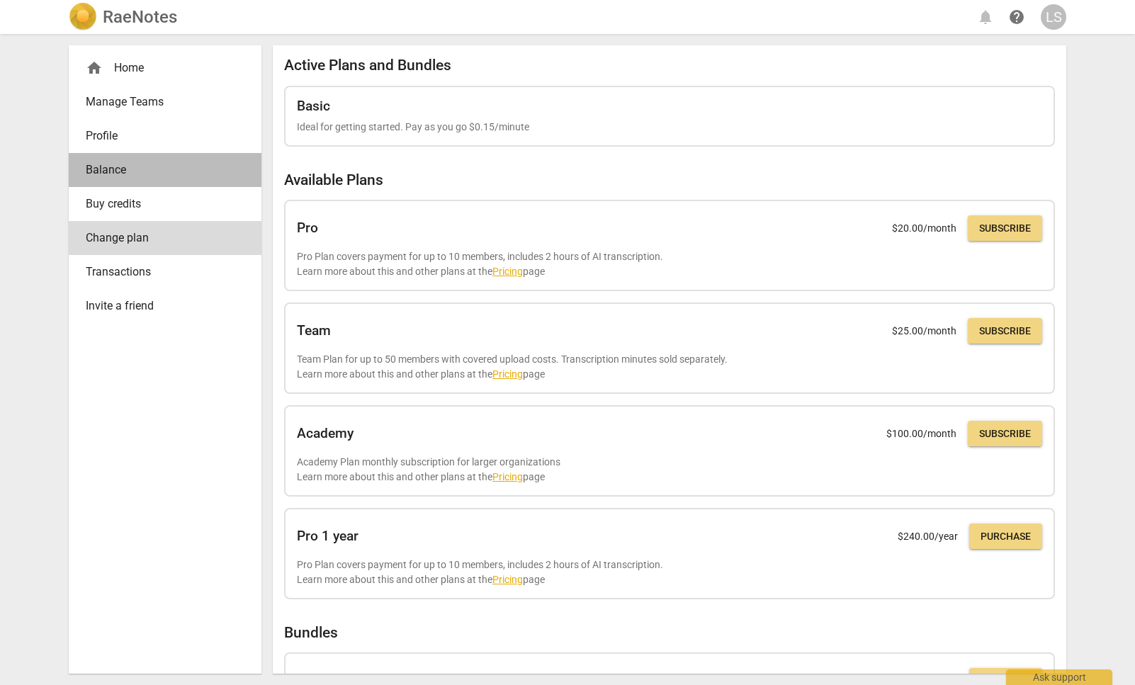
click at [140, 172] on span "Balance" at bounding box center [159, 169] width 147 height 17
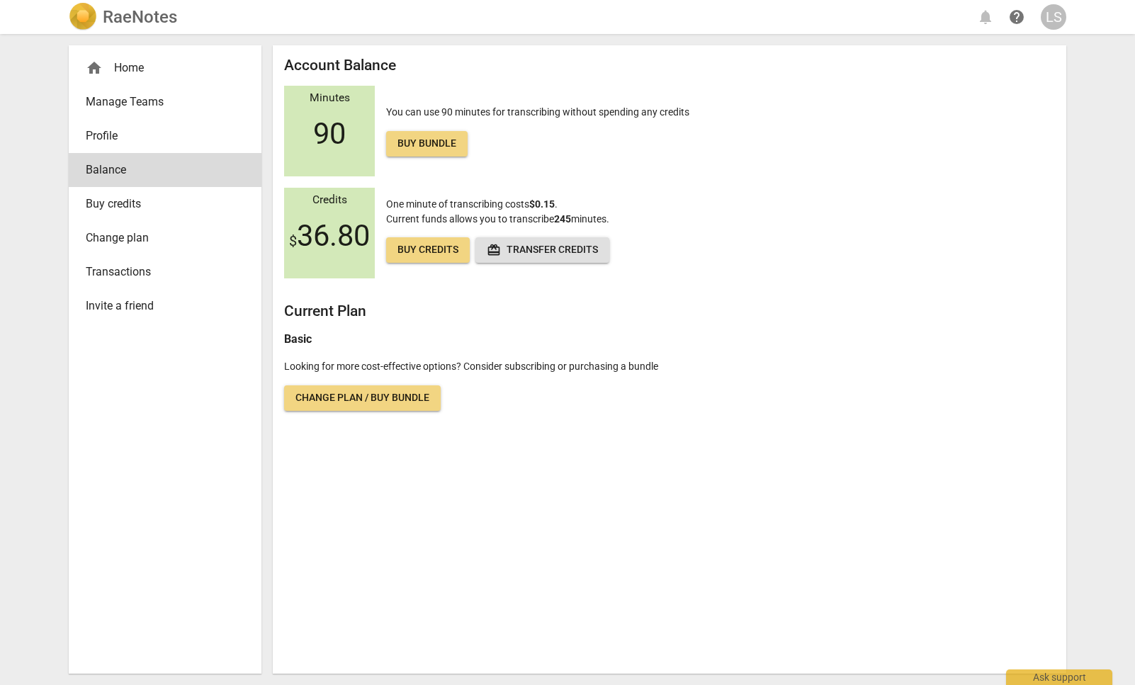
click at [9, 205] on div "RaeNotes notifications help LS home Home Manage Teams Profile Balance Buy credi…" at bounding box center [567, 342] width 1135 height 685
click at [1040, 675] on div "Ask support" at bounding box center [1059, 673] width 106 height 23
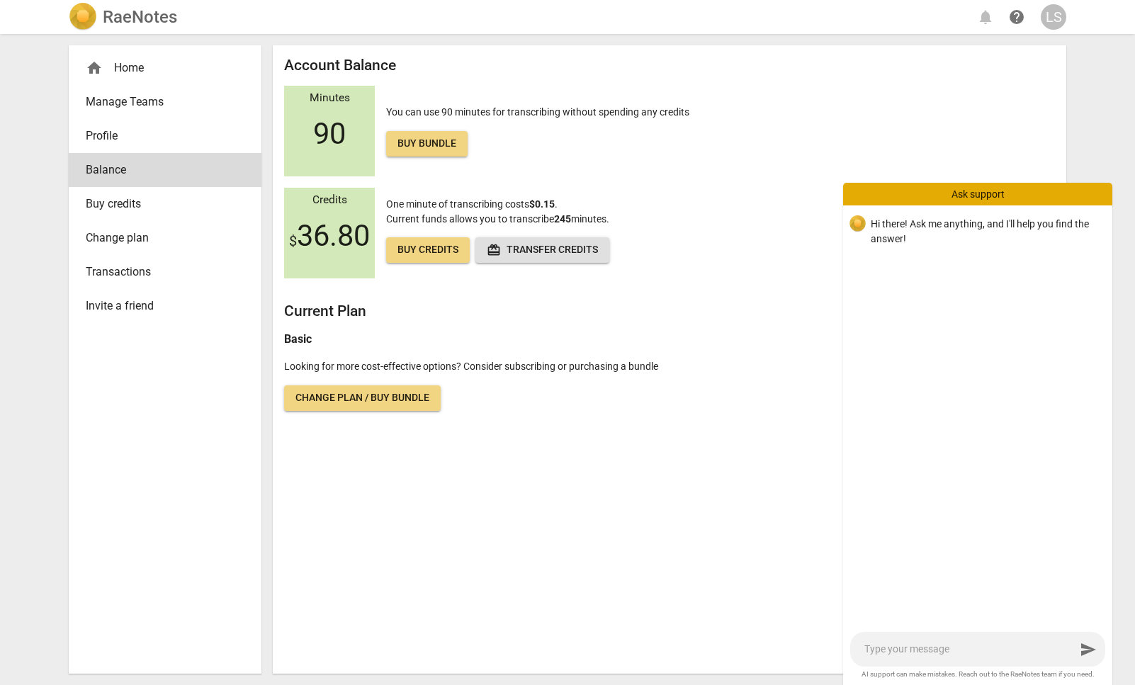
click at [707, 433] on div "Account Balance Minutes 90 You can use 90 minutes for transcribing without spen…" at bounding box center [669, 359] width 793 height 628
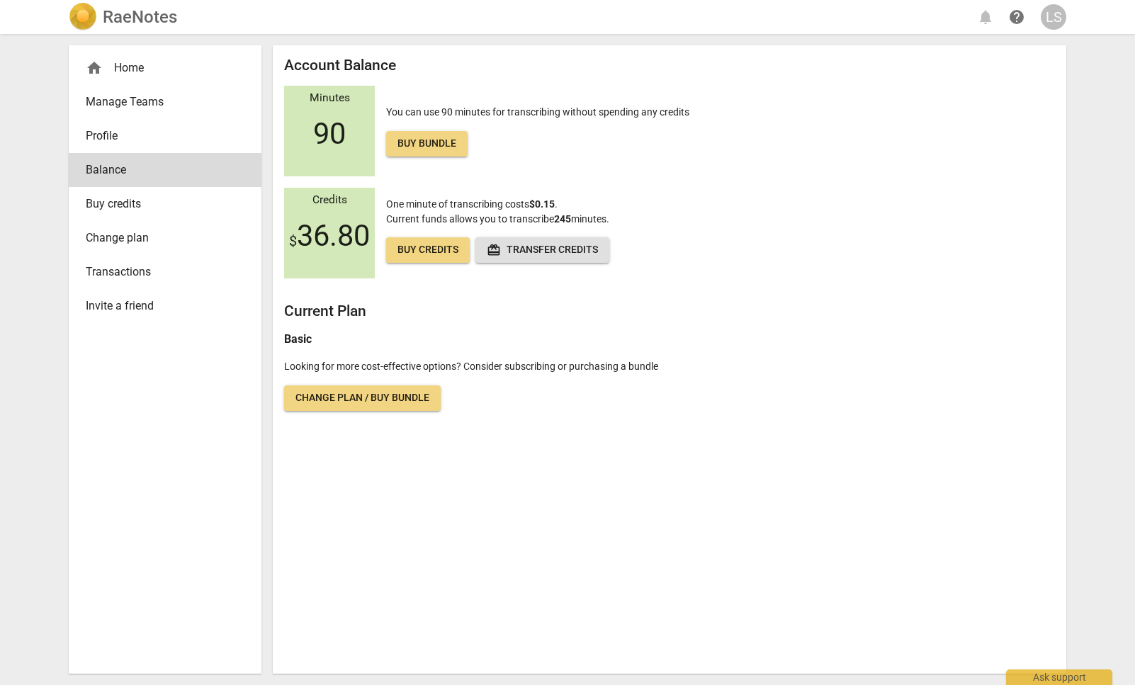
click at [511, 254] on span "redeem Transfer credits" at bounding box center [542, 250] width 111 height 14
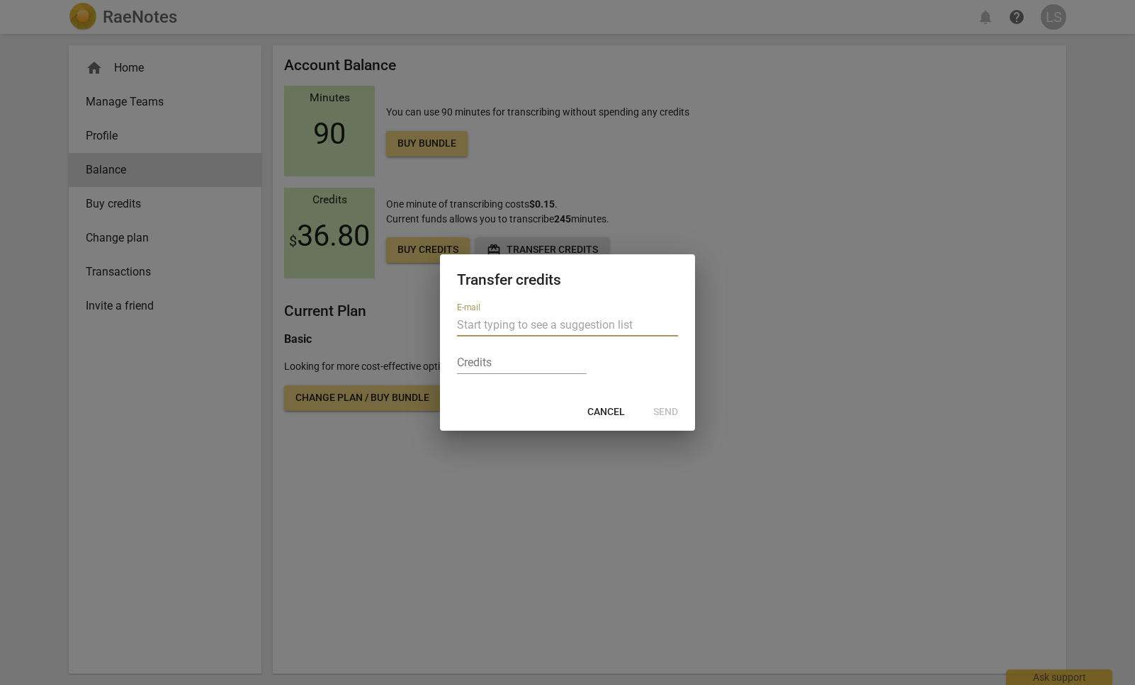
click at [564, 161] on div at bounding box center [567, 342] width 1135 height 685
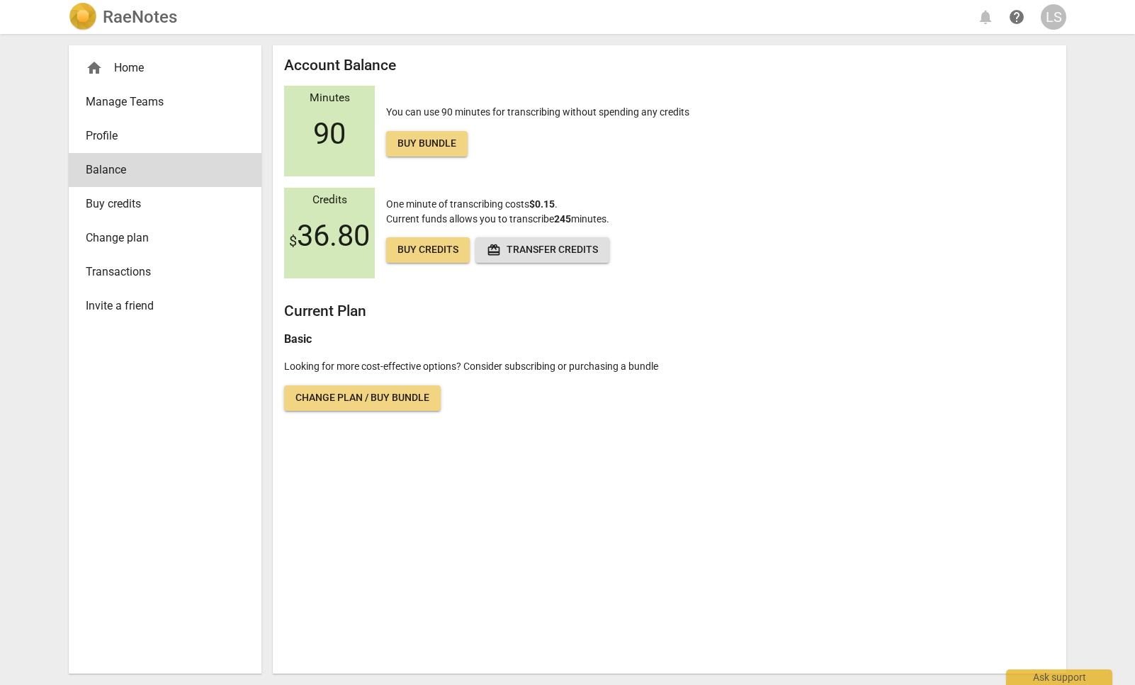
click at [439, 253] on span "Buy credits" at bounding box center [427, 250] width 61 height 14
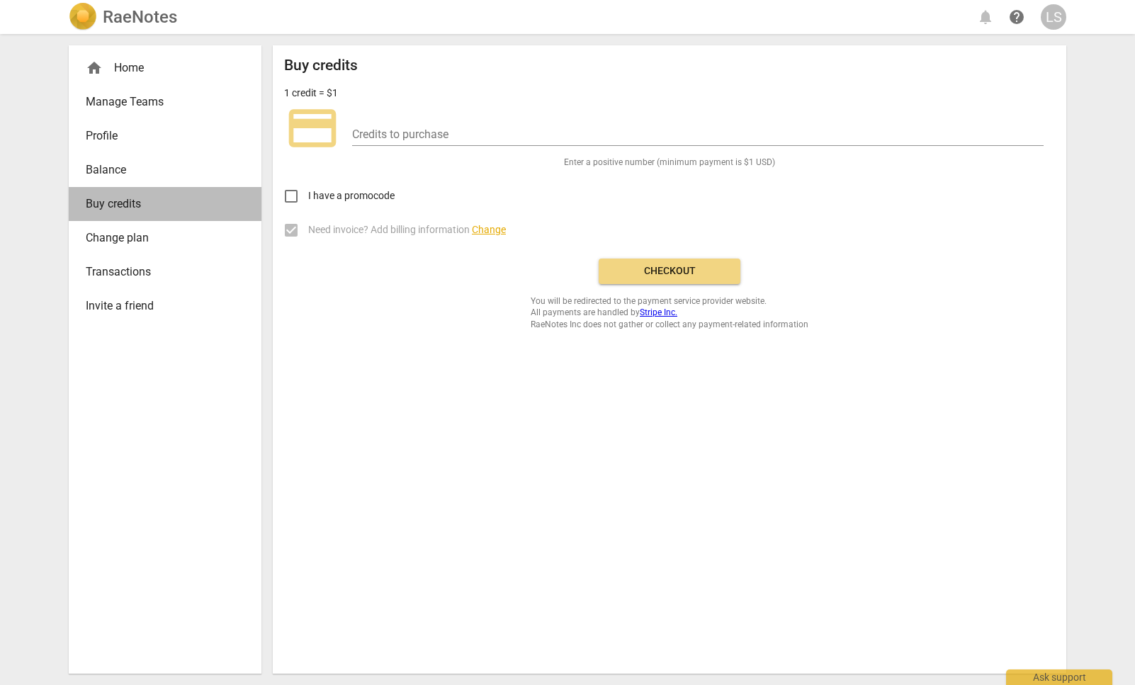
click at [158, 198] on span "Buy credits" at bounding box center [159, 203] width 147 height 17
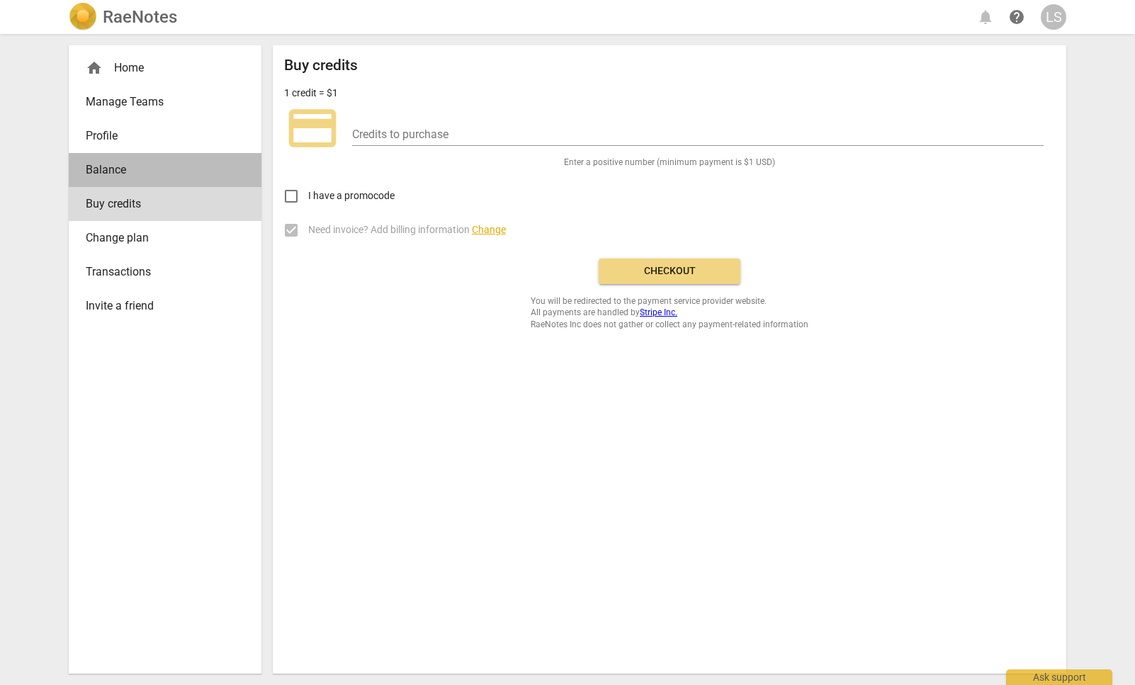
click at [132, 166] on span "Balance" at bounding box center [159, 169] width 147 height 17
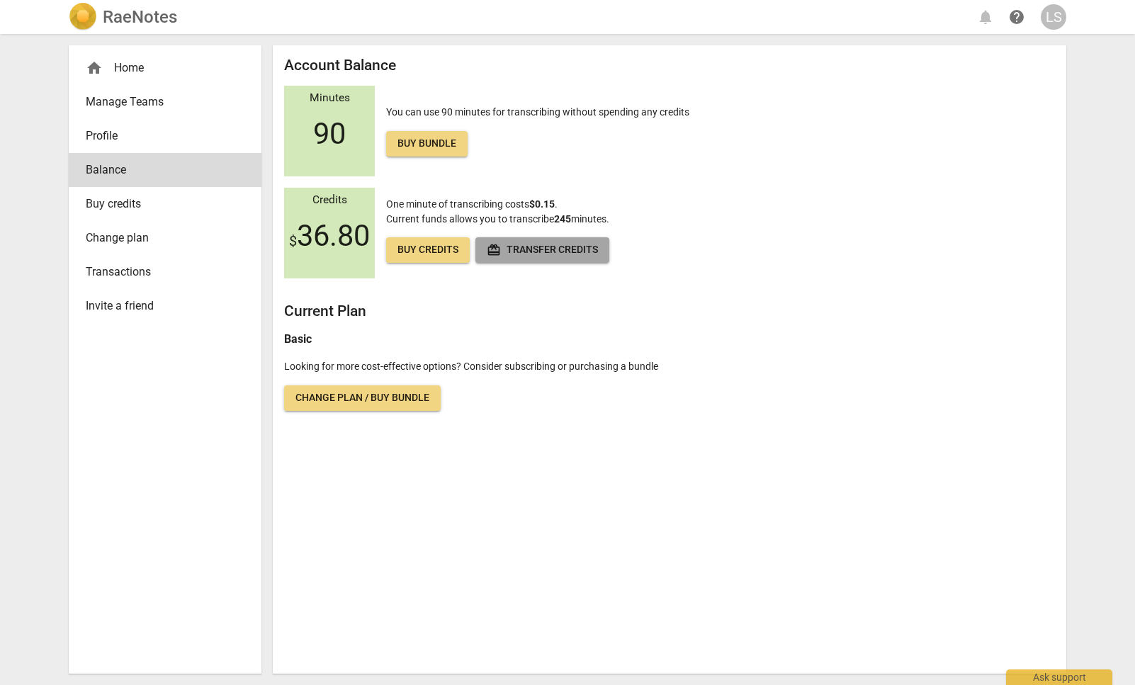
click at [540, 251] on span "redeem Transfer credits" at bounding box center [542, 250] width 111 height 14
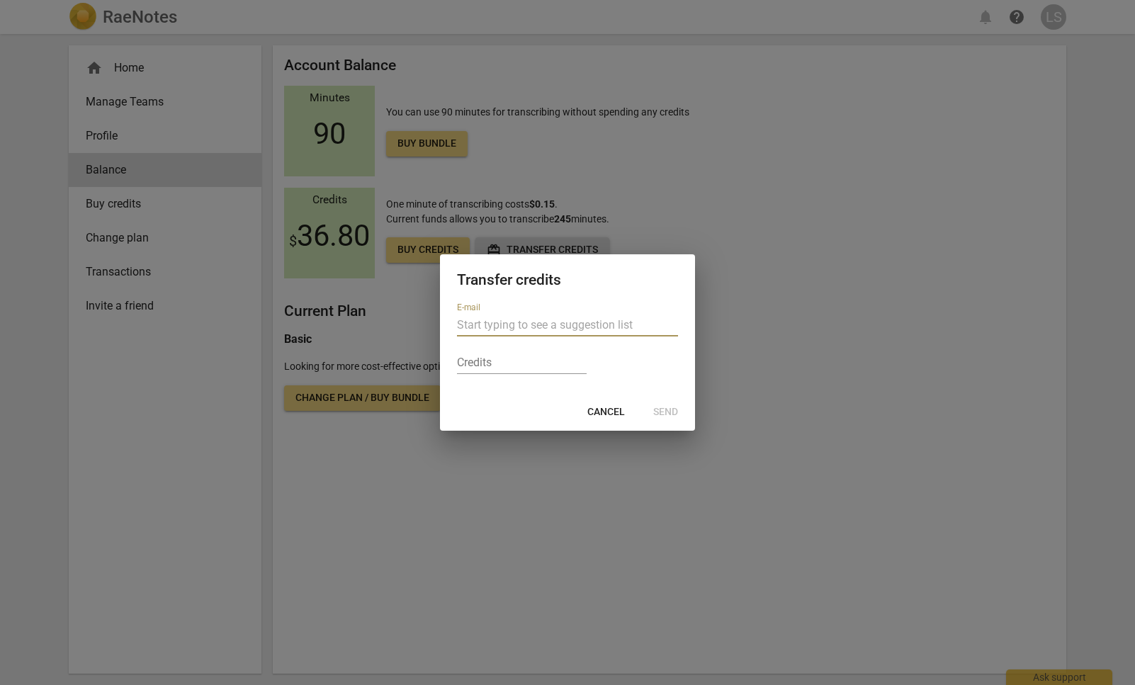
click at [523, 326] on input "text" at bounding box center [567, 325] width 221 height 23
click at [562, 217] on div at bounding box center [567, 342] width 1135 height 685
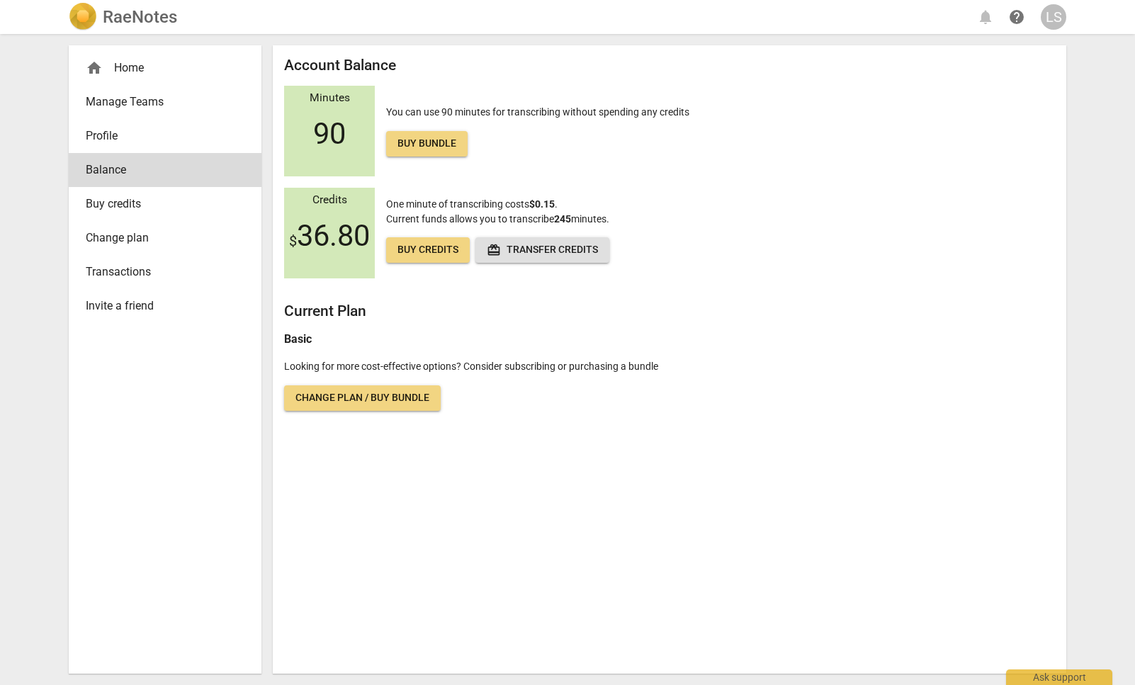
click at [134, 58] on div "home Home" at bounding box center [165, 68] width 193 height 34
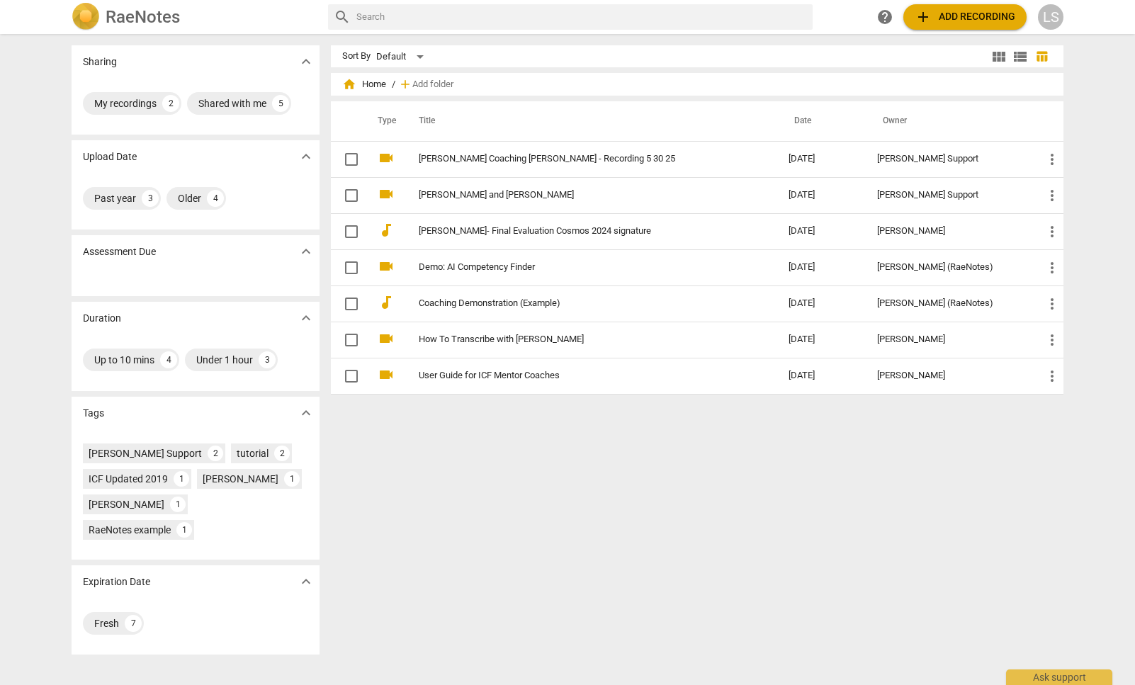
click at [943, 10] on span "add Add recording" at bounding box center [964, 16] width 101 height 17
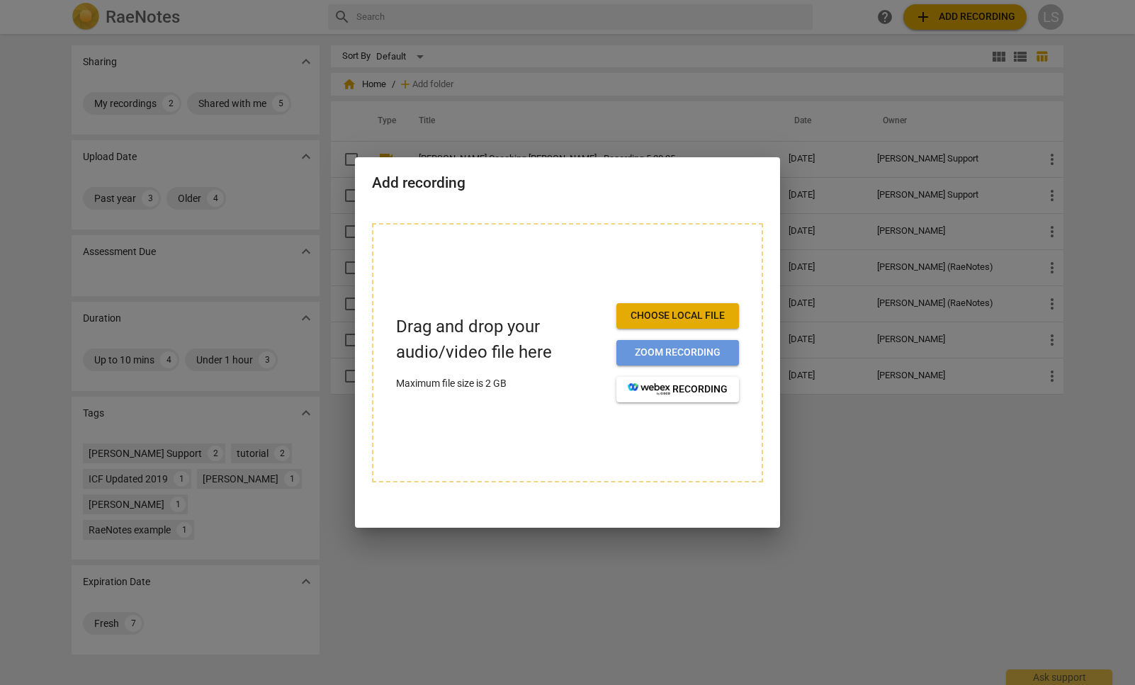
click at [695, 347] on span "Zoom recording" at bounding box center [677, 353] width 100 height 14
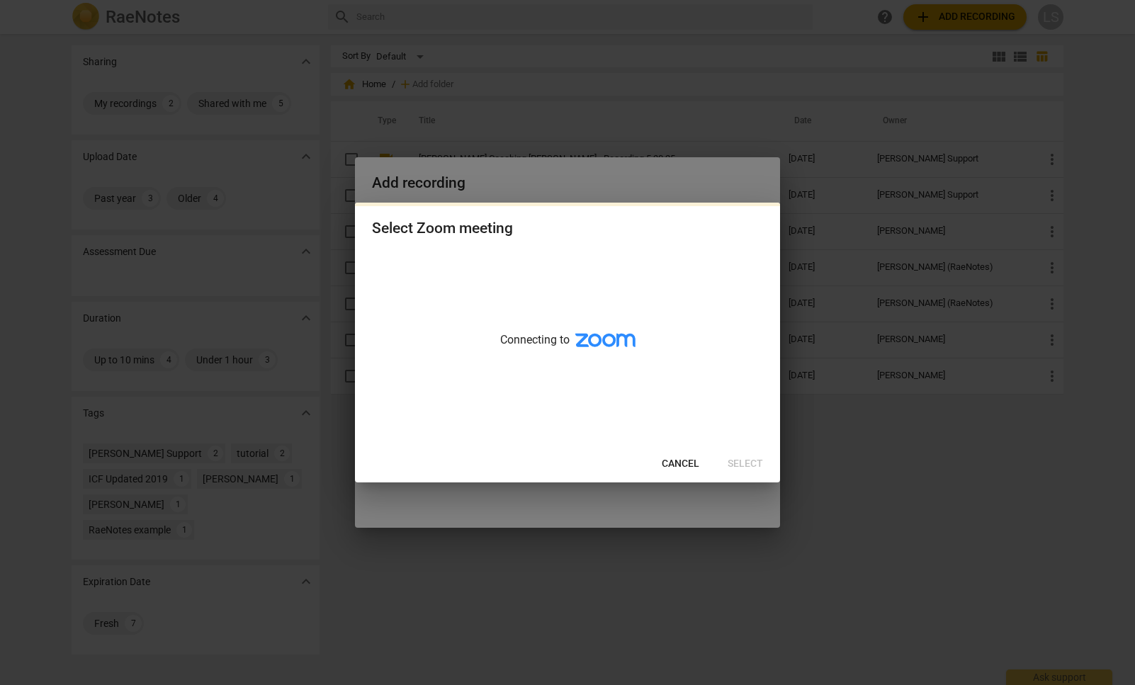
click at [680, 457] on span "Cancel" at bounding box center [680, 464] width 38 height 14
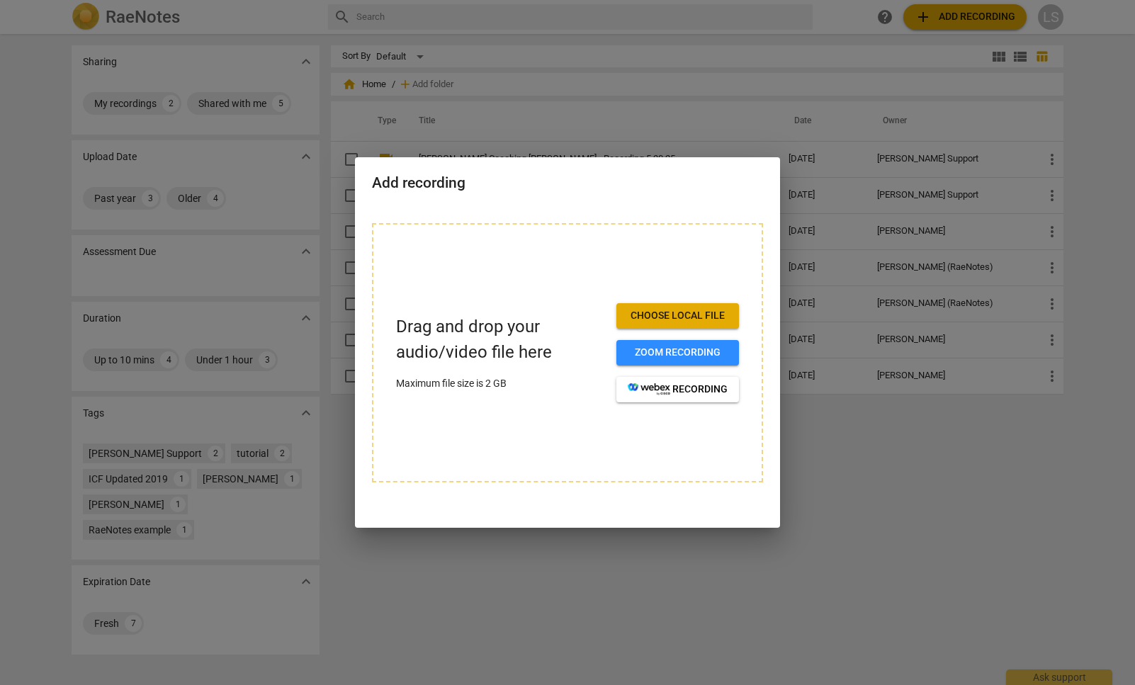
click at [685, 317] on span "Choose local file" at bounding box center [677, 316] width 100 height 14
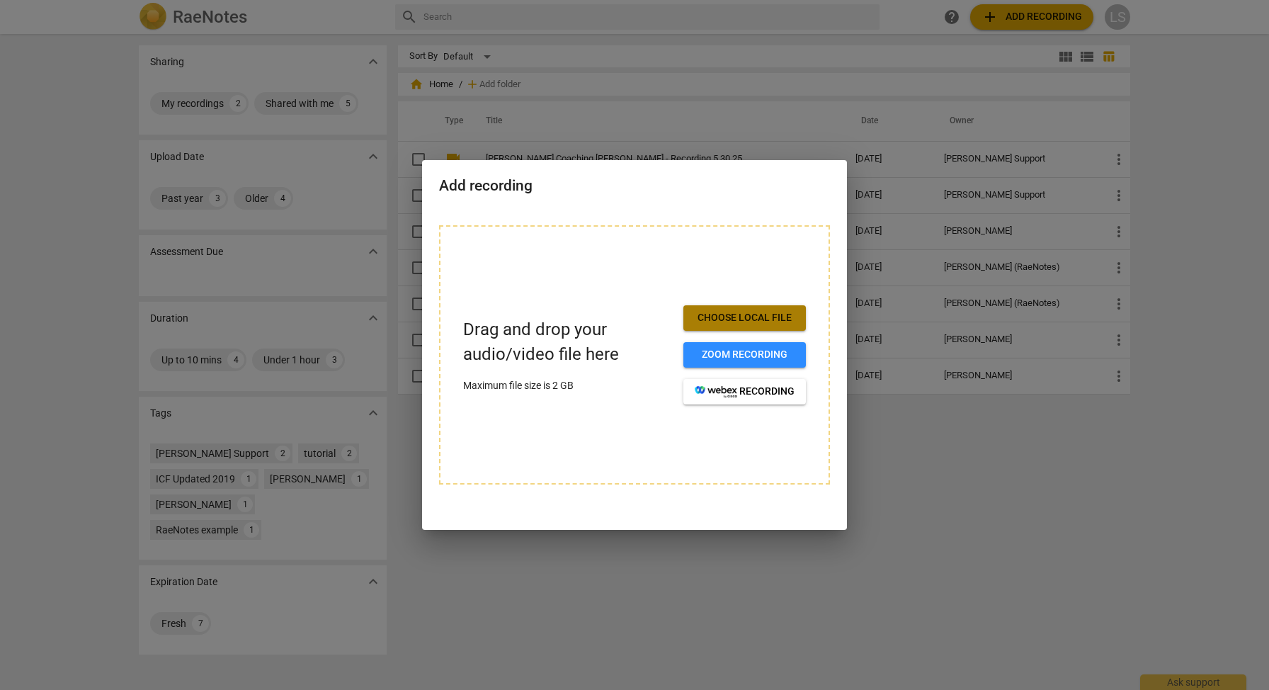
click at [751, 319] on span "Choose local file" at bounding box center [745, 318] width 100 height 14
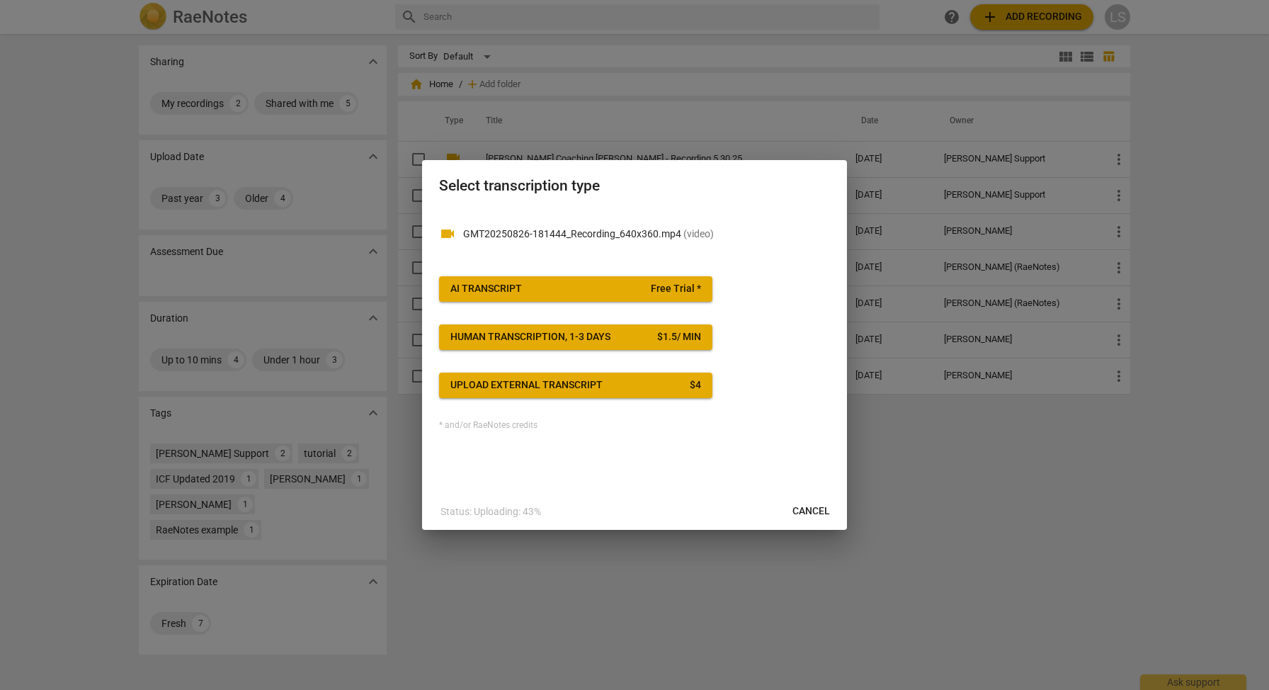
click at [637, 289] on span "AI Transcript Free Trial *" at bounding box center [575, 289] width 251 height 14
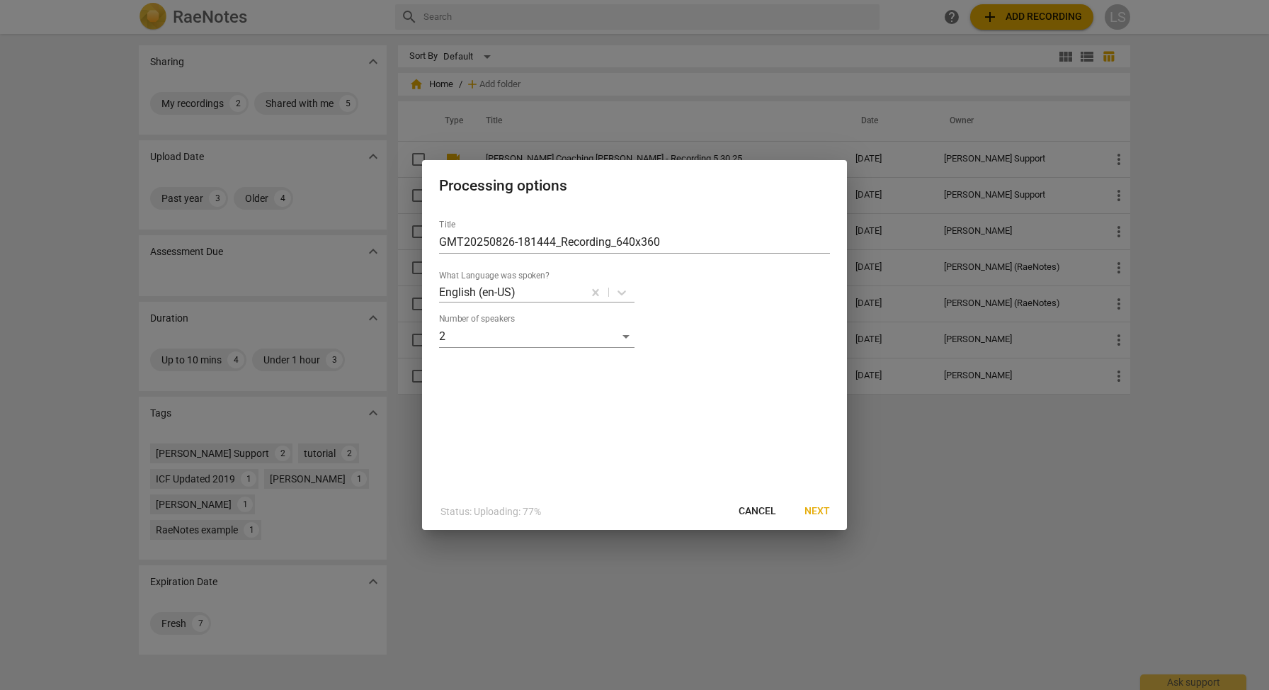
click at [820, 507] on span "Next" at bounding box center [817, 511] width 25 height 14
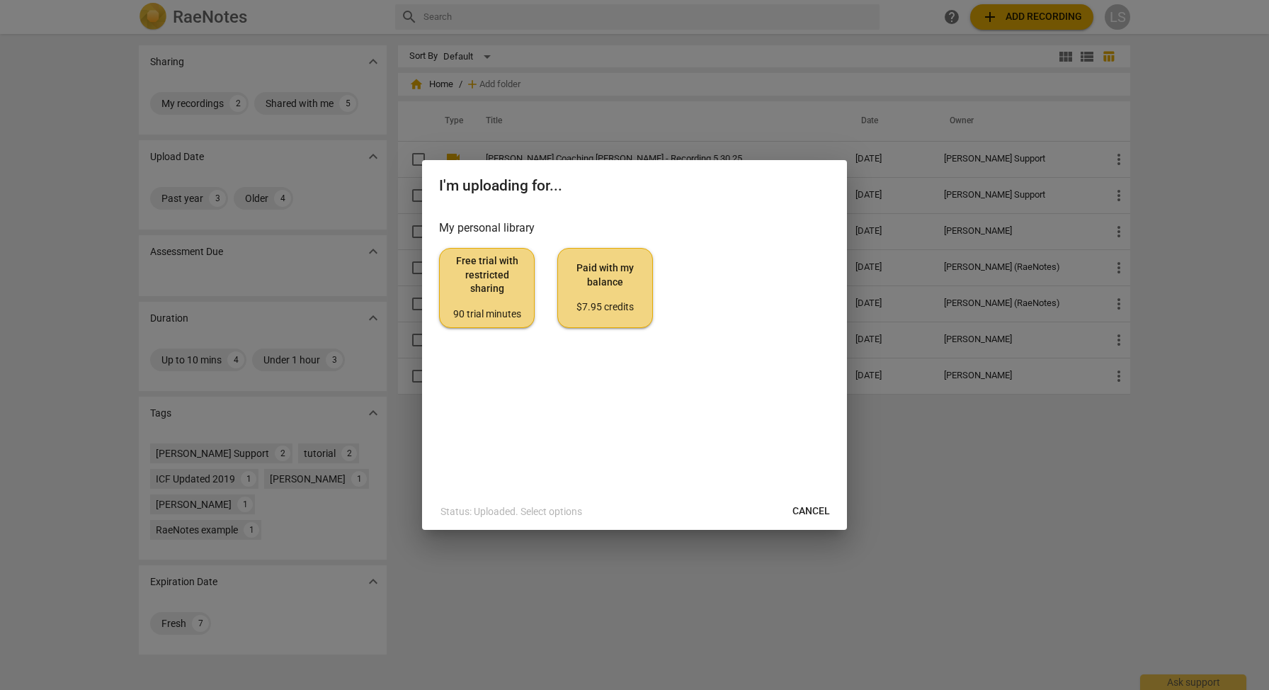
click at [610, 287] on span "Paid with my balance $7.95 credits" at bounding box center [605, 287] width 72 height 53
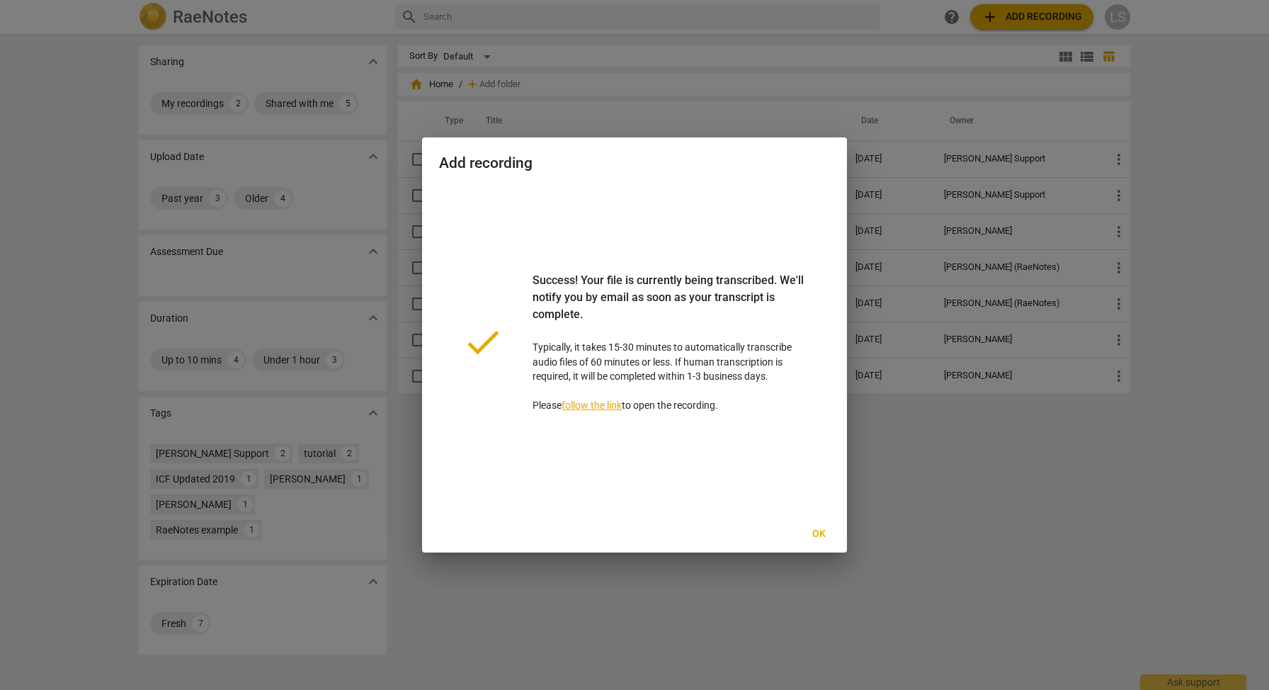
click at [606, 407] on link "follow the link" at bounding box center [592, 404] width 60 height 11
